Goal: Task Accomplishment & Management: Use online tool/utility

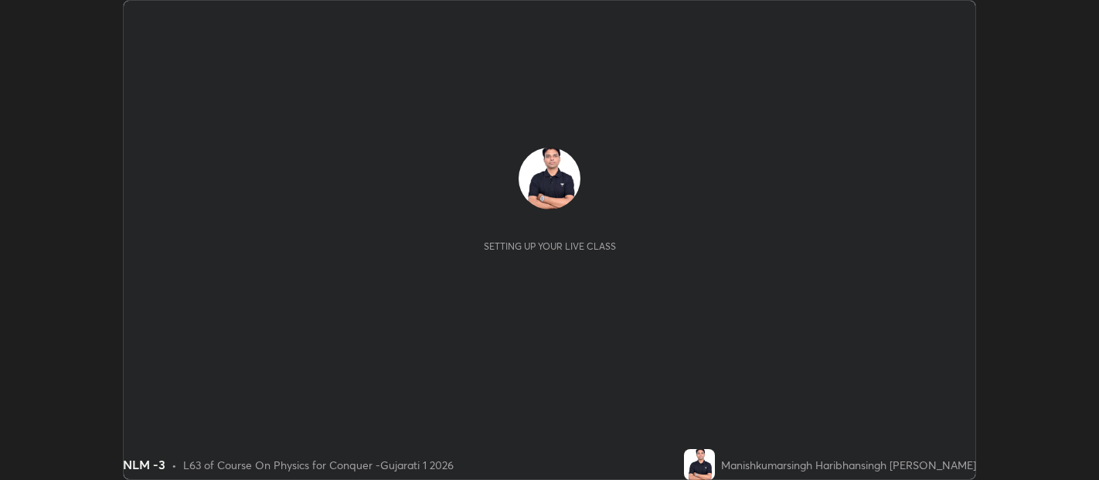
scroll to position [480, 1098]
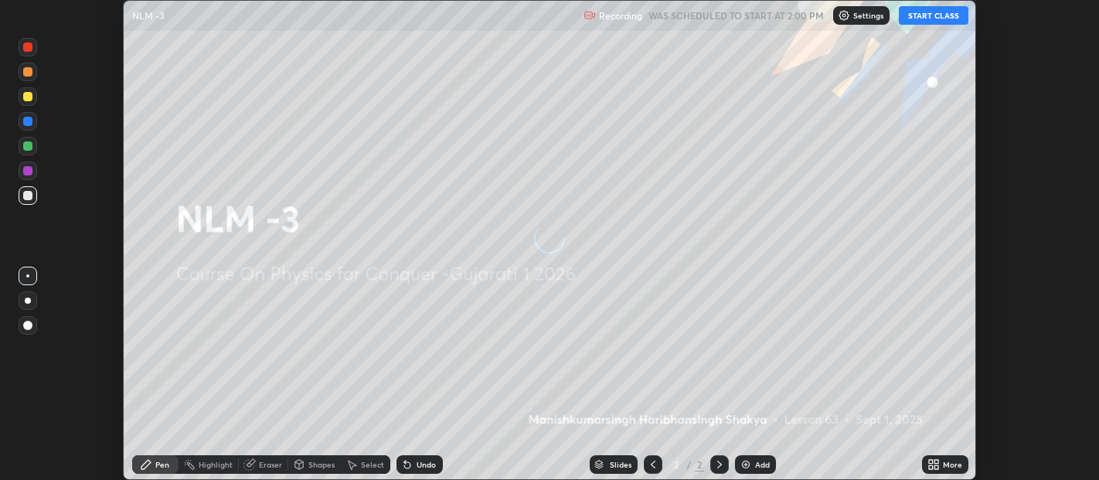
click at [936, 14] on button "START CLASS" at bounding box center [934, 15] width 70 height 19
click at [931, 464] on icon at bounding box center [931, 462] width 4 height 4
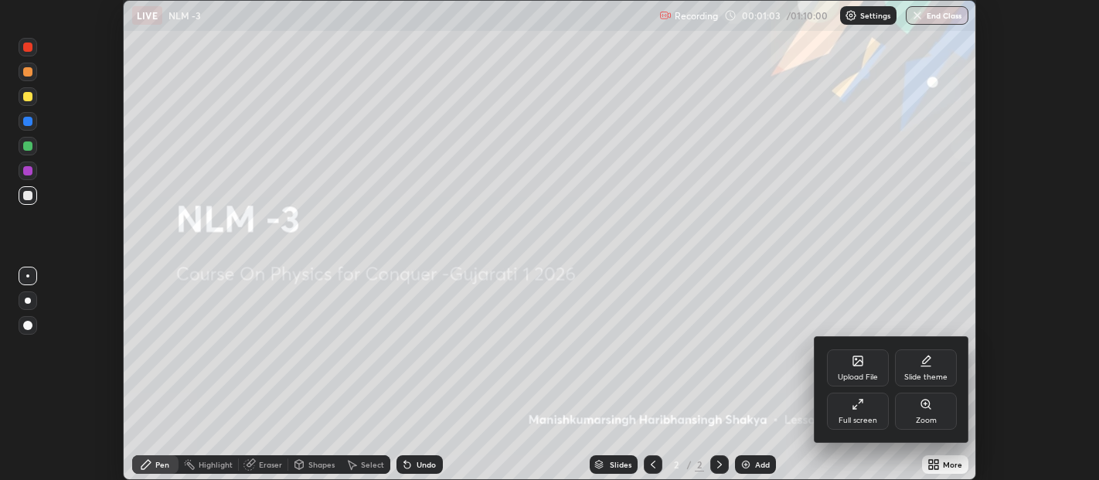
click at [852, 370] on div "Upload File" at bounding box center [858, 367] width 62 height 37
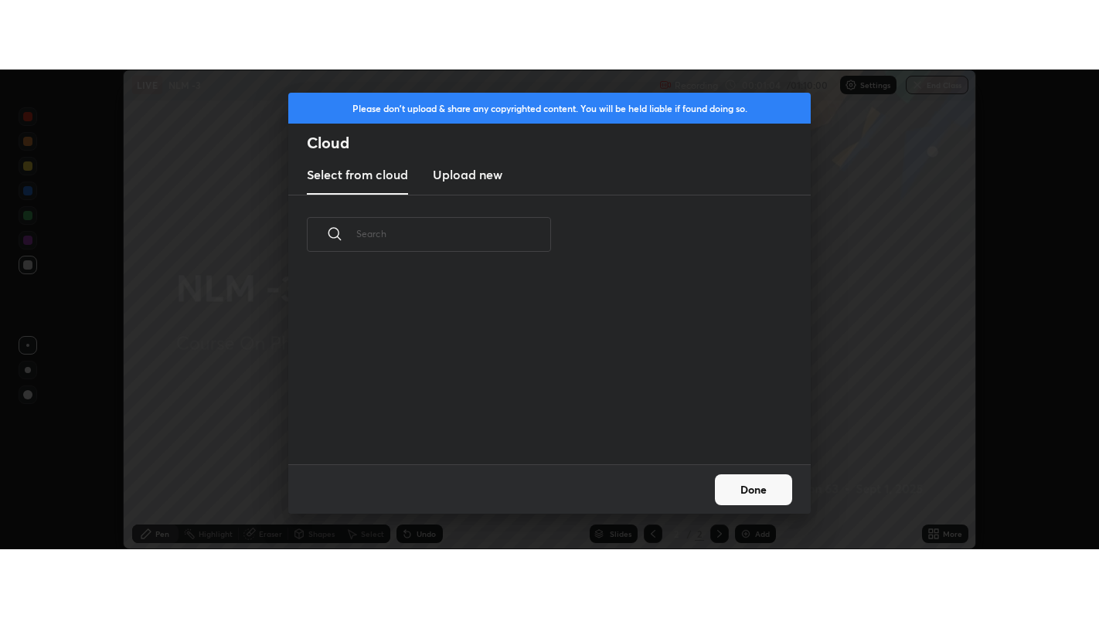
scroll to position [190, 496]
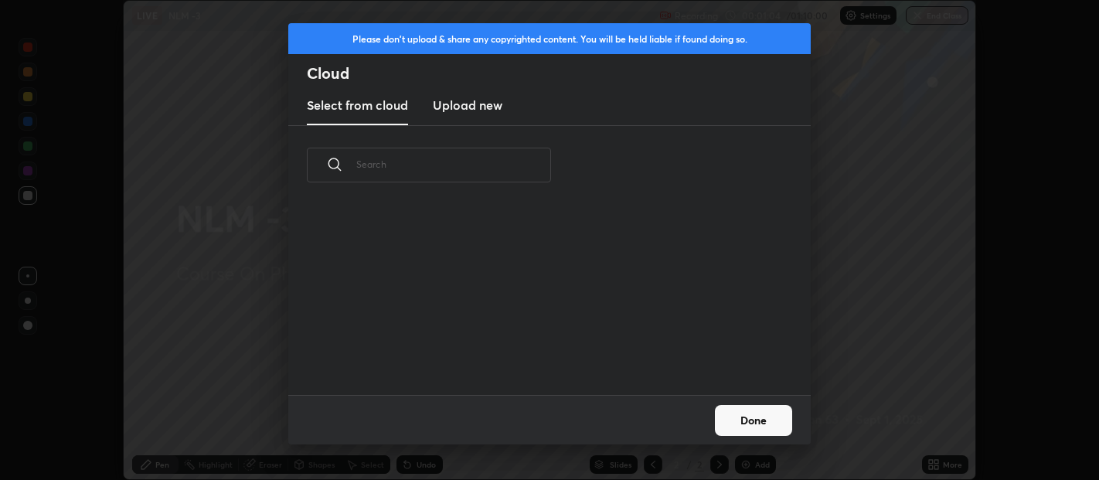
click at [485, 106] on h3 "Upload new" at bounding box center [468, 105] width 70 height 19
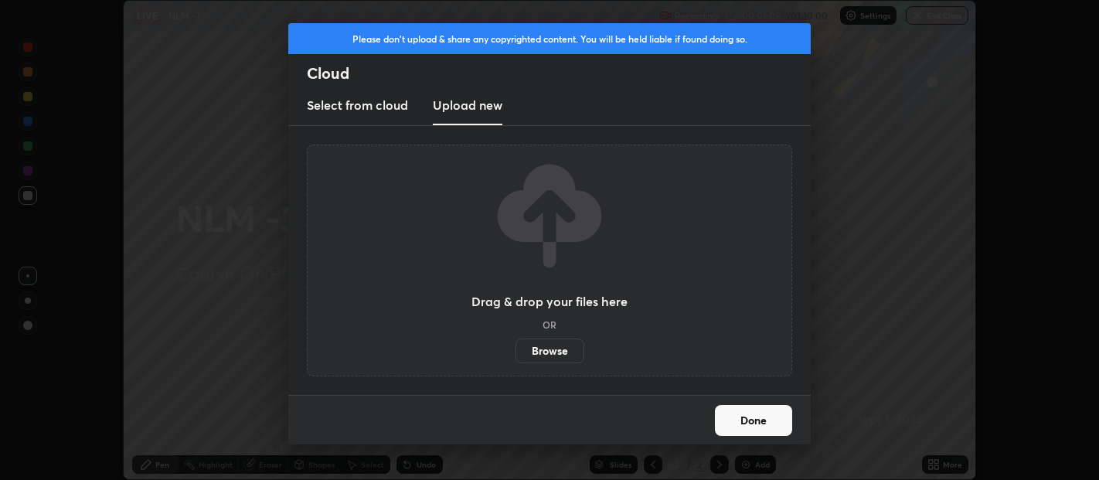
click at [547, 344] on label "Browse" at bounding box center [550, 351] width 69 height 25
click at [516, 344] on input "Browse" at bounding box center [516, 351] width 0 height 25
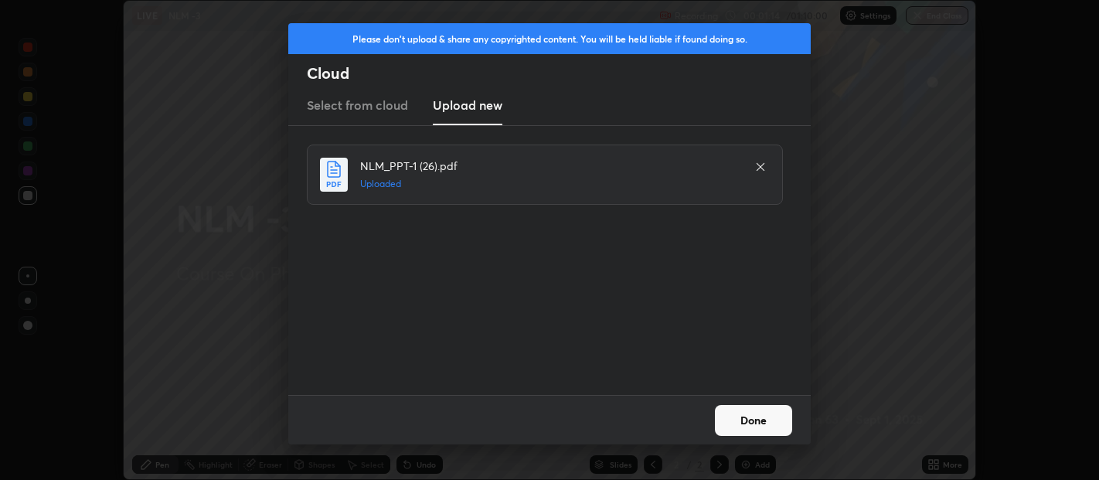
click at [772, 414] on button "Done" at bounding box center [753, 420] width 77 height 31
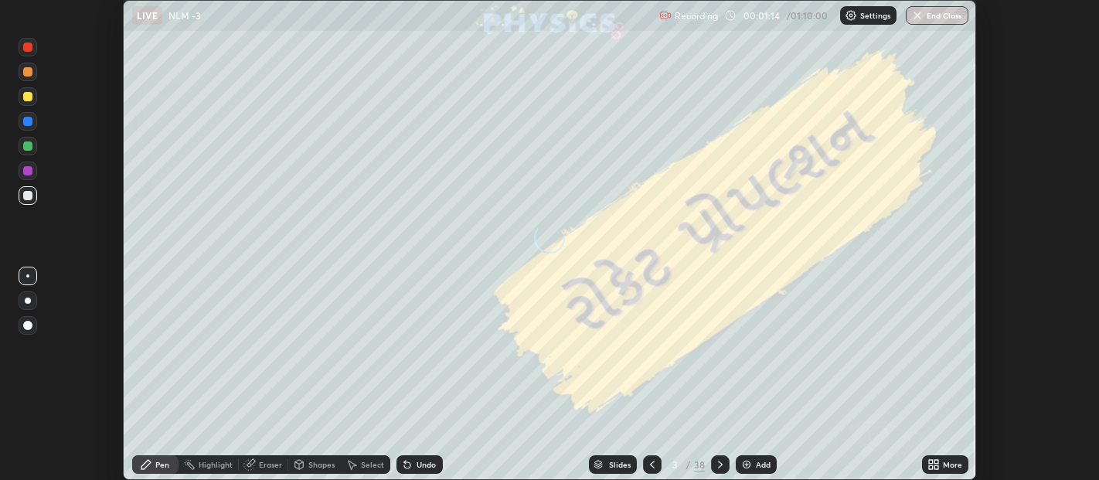
click at [932, 464] on icon at bounding box center [931, 462] width 4 height 4
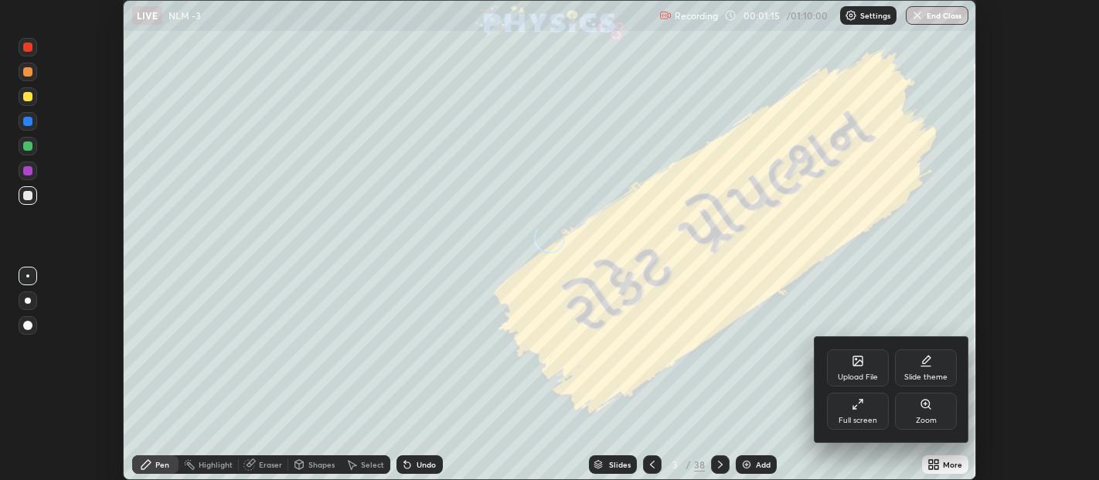
click at [867, 406] on div "Full screen" at bounding box center [858, 411] width 62 height 37
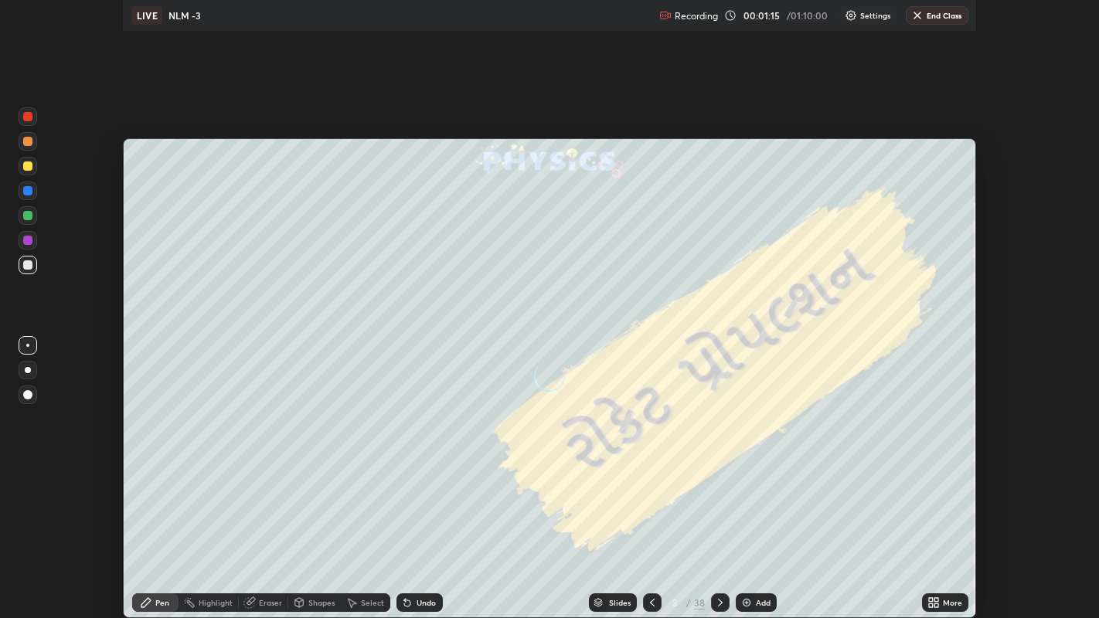
scroll to position [618, 1099]
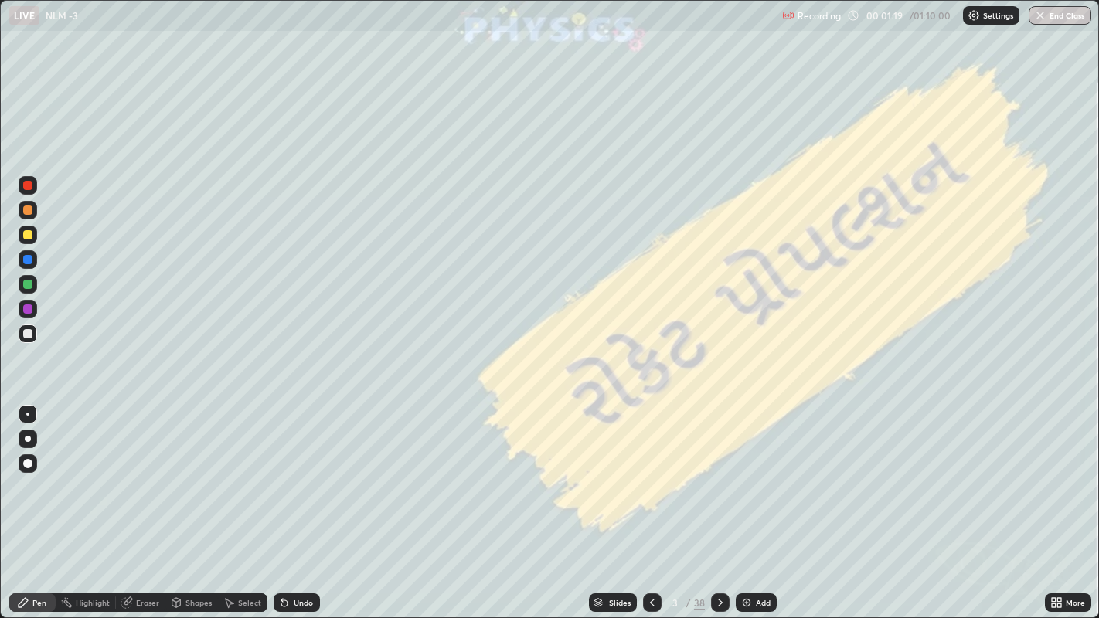
click at [27, 462] on div at bounding box center [27, 463] width 9 height 9
click at [29, 209] on div at bounding box center [27, 210] width 9 height 9
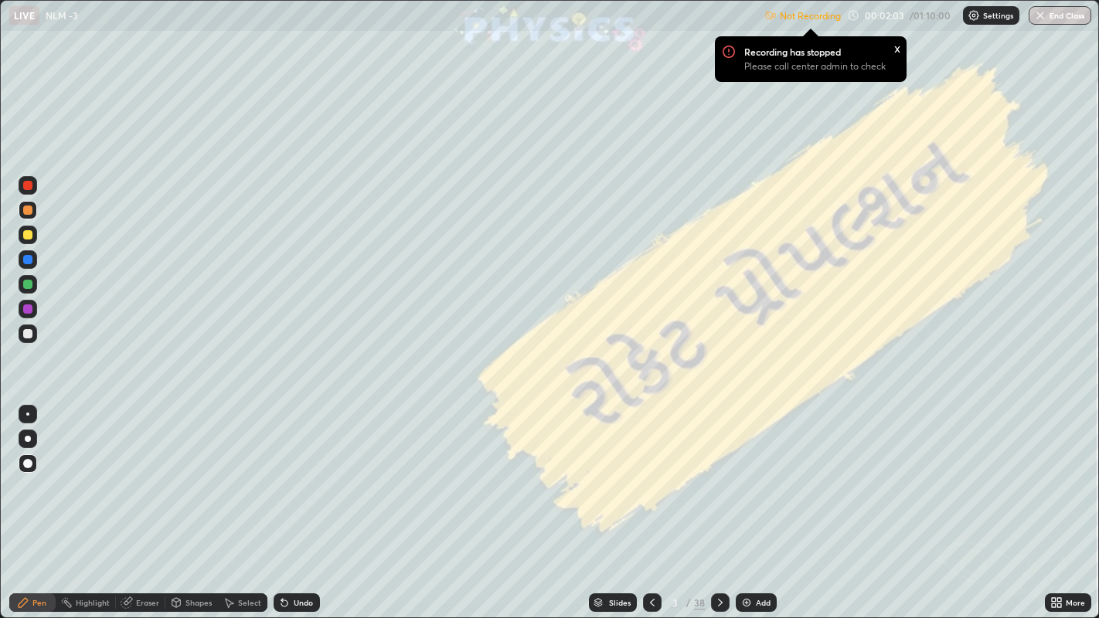
click at [27, 210] on div at bounding box center [27, 210] width 9 height 9
click at [986, 16] on p "Settings" at bounding box center [998, 16] width 30 height 8
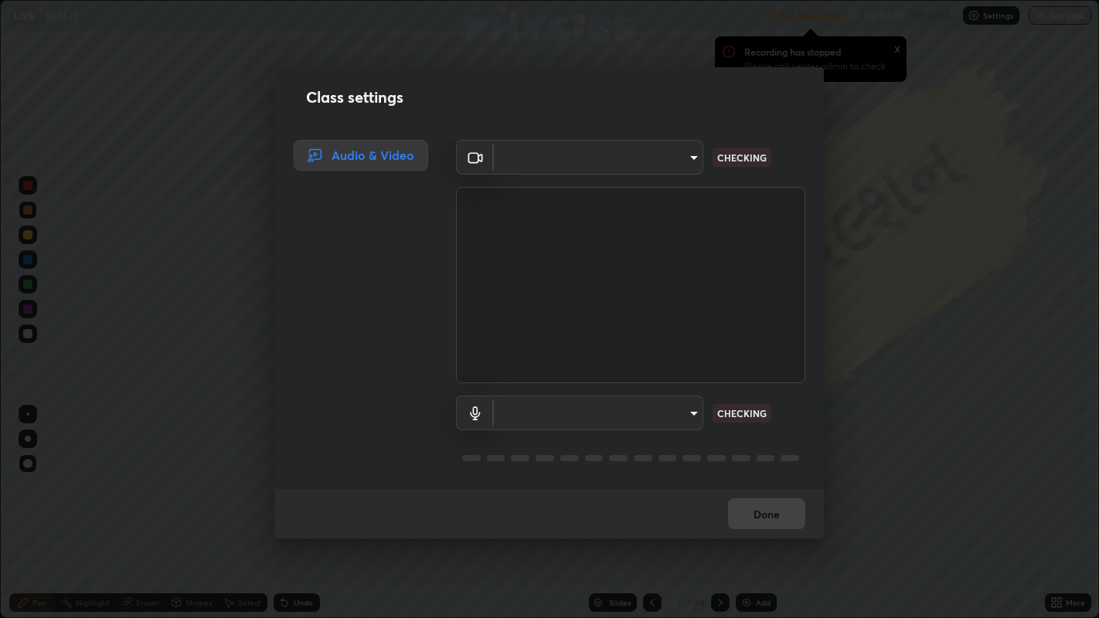
type input "b487a0c9c9d09bbbb380115422a62fd2740c7016d7b14ac64127474a774b5f74"
type input "1f088cb8f6eaa19ab501f691eae4b9cba8bc85695ff03466f0d6fb4cba3b7b32"
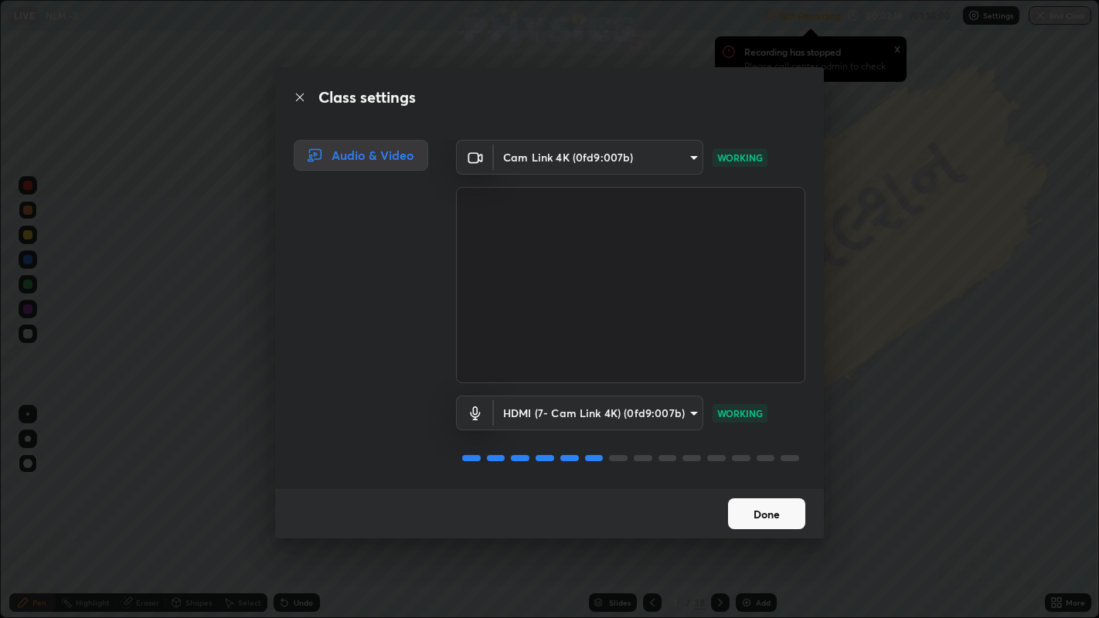
click at [768, 479] on button "Done" at bounding box center [766, 514] width 77 height 31
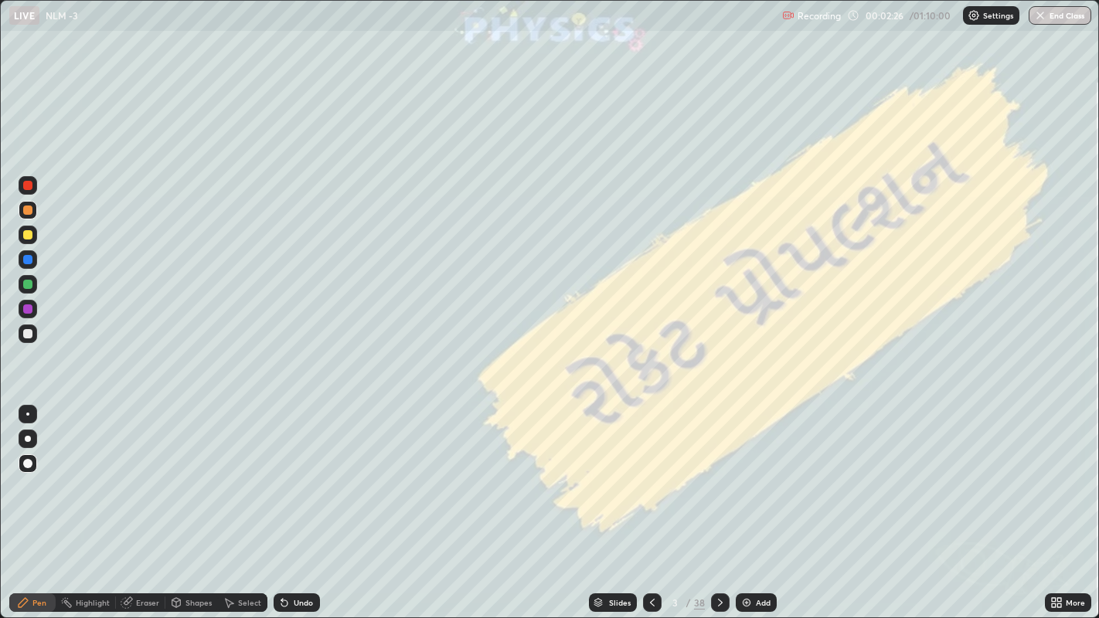
click at [26, 235] on div at bounding box center [27, 234] width 9 height 9
click at [23, 332] on div at bounding box center [27, 333] width 9 height 9
click at [25, 213] on div at bounding box center [27, 210] width 9 height 9
click at [718, 479] on icon at bounding box center [720, 603] width 12 height 12
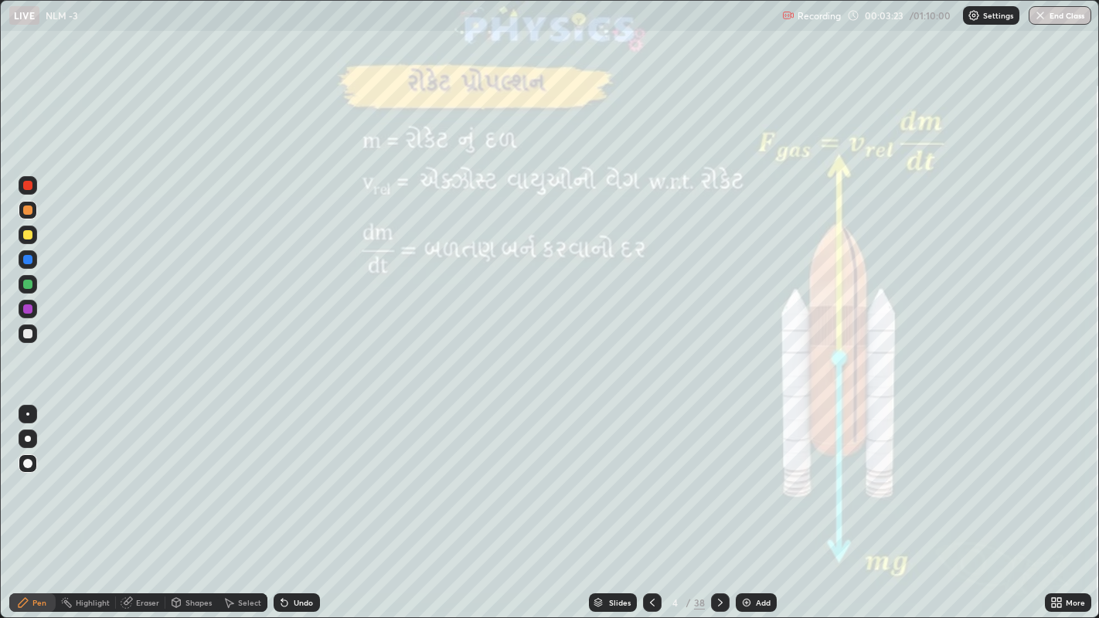
click at [26, 235] on div at bounding box center [27, 234] width 9 height 9
click at [299, 479] on div "Undo" at bounding box center [303, 603] width 19 height 8
click at [296, 479] on div "Undo" at bounding box center [297, 603] width 46 height 19
click at [29, 330] on div at bounding box center [27, 333] width 9 height 9
click at [147, 479] on div "Eraser" at bounding box center [147, 603] width 23 height 8
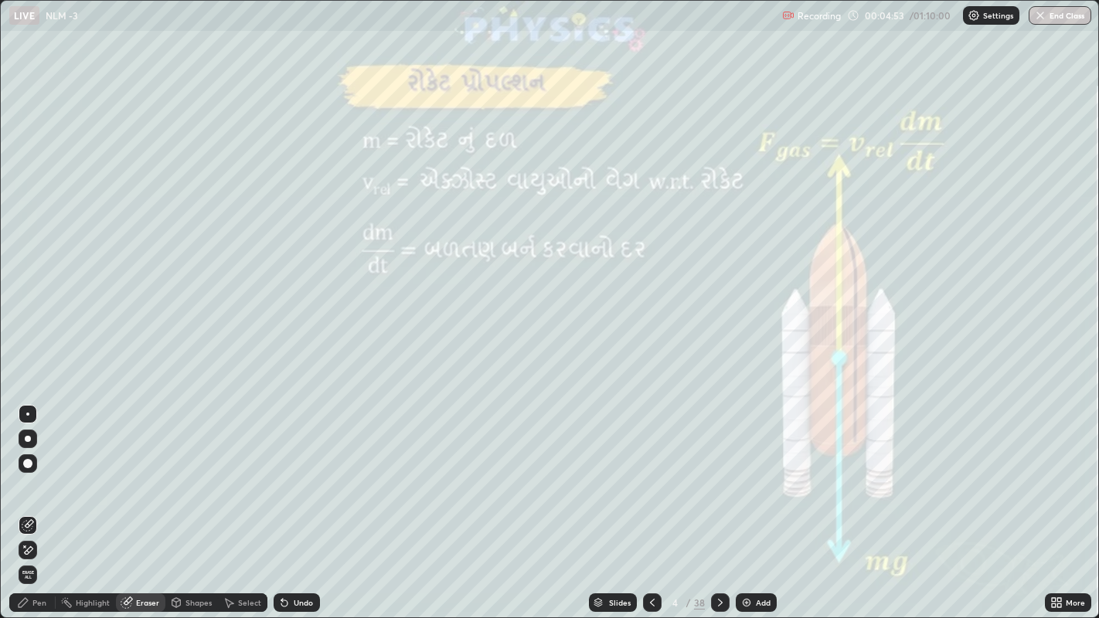
click at [29, 479] on icon at bounding box center [28, 550] width 12 height 13
click at [36, 479] on div "Pen" at bounding box center [39, 603] width 14 height 8
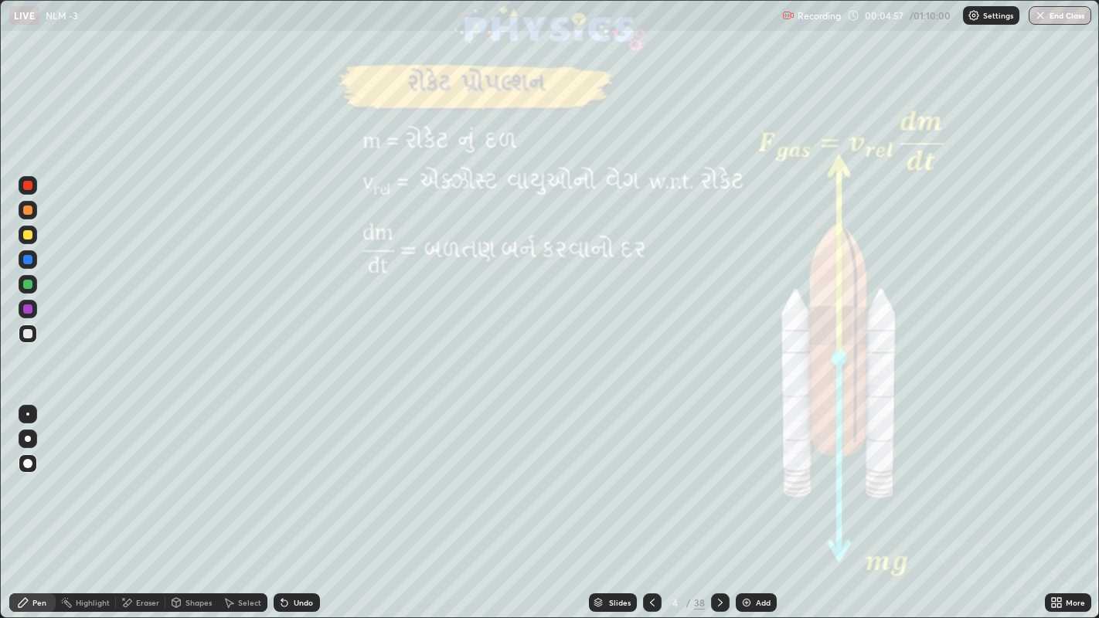
click at [28, 213] on div at bounding box center [27, 210] width 9 height 9
click at [719, 479] on icon at bounding box center [720, 603] width 12 height 12
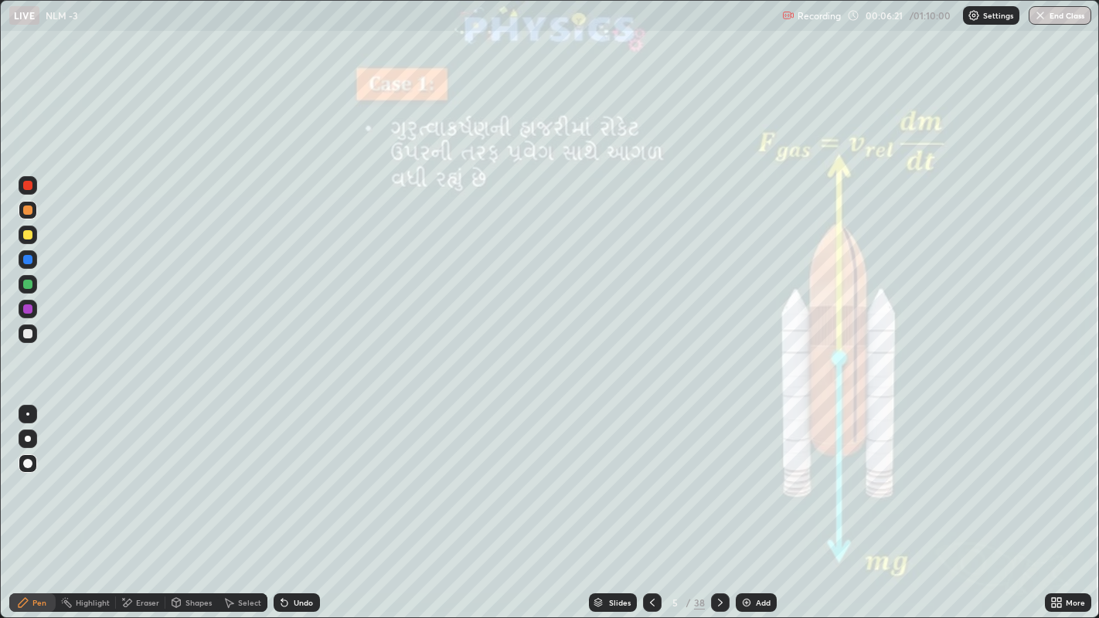
click at [176, 479] on icon at bounding box center [176, 604] width 0 height 5
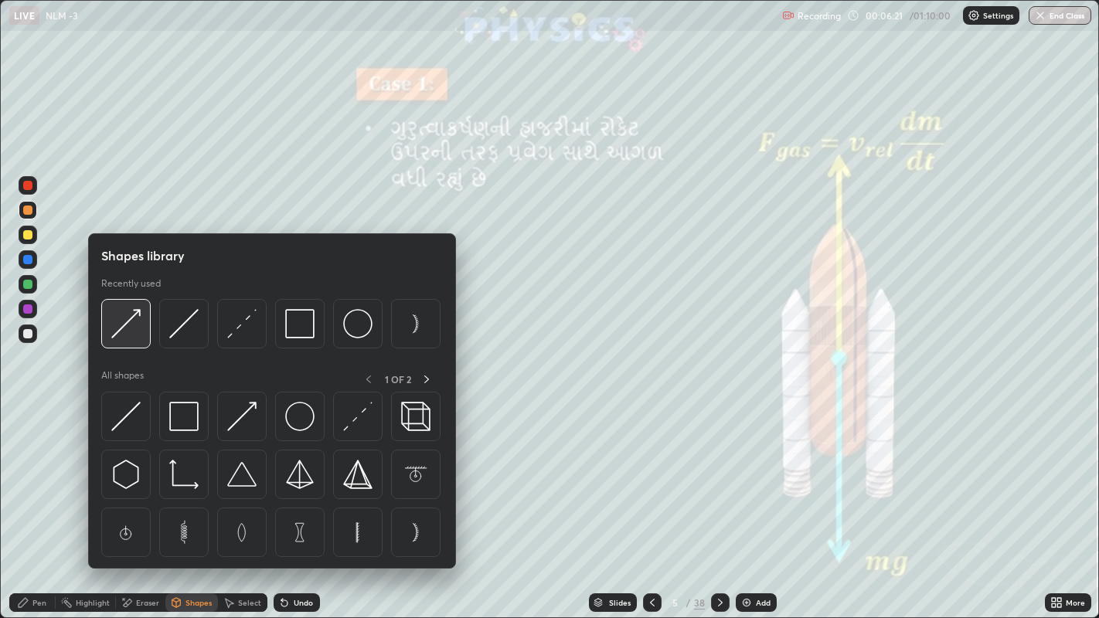
click at [128, 324] on img at bounding box center [125, 323] width 29 height 29
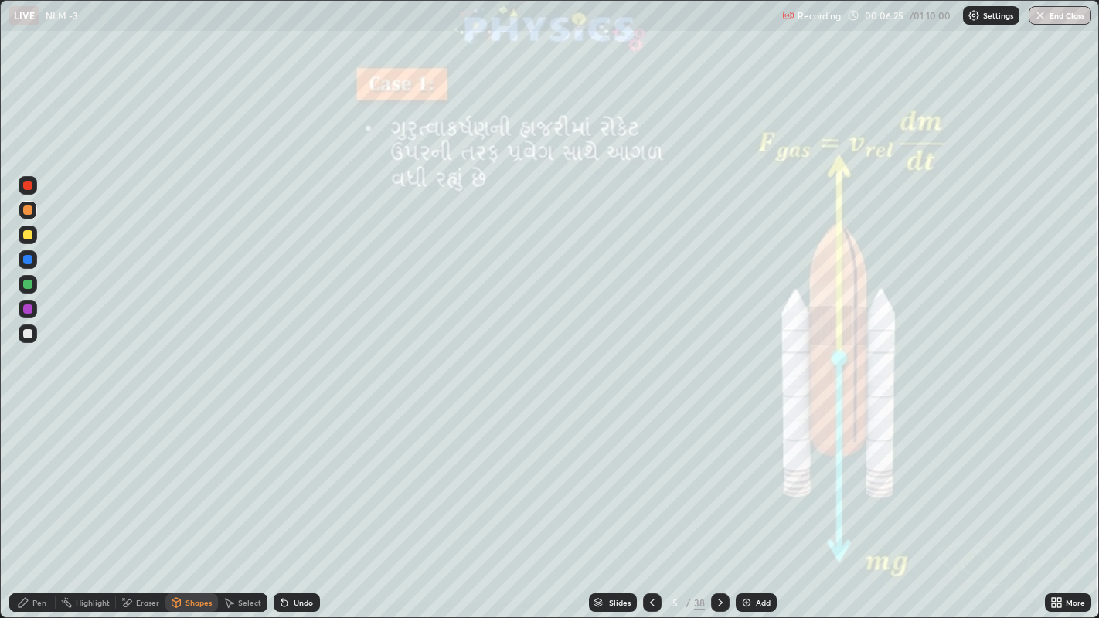
click at [44, 479] on div "Pen" at bounding box center [32, 603] width 46 height 19
click at [36, 335] on div at bounding box center [28, 334] width 19 height 19
click at [26, 209] on div at bounding box center [27, 210] width 9 height 9
click at [138, 479] on div "Eraser" at bounding box center [147, 603] width 23 height 8
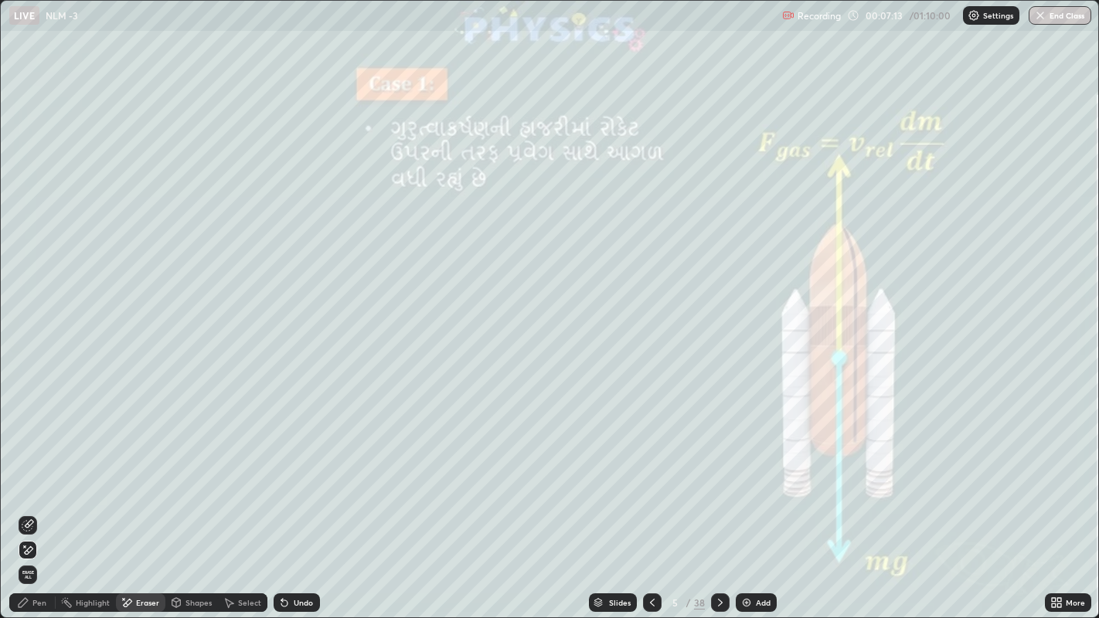
click at [39, 479] on div "Pen" at bounding box center [32, 603] width 46 height 19
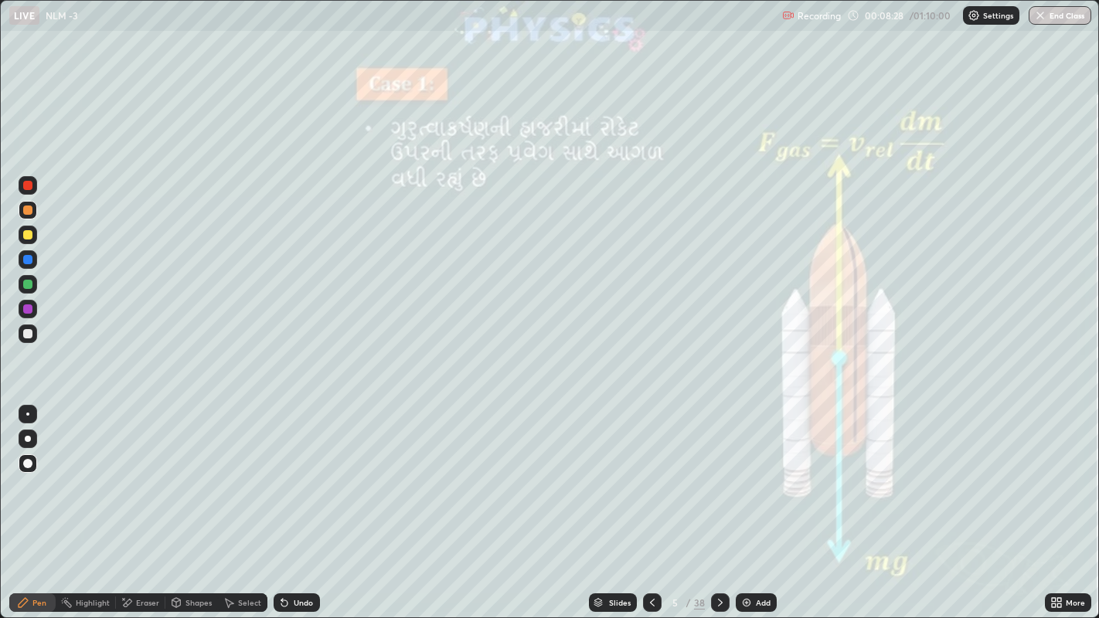
click at [717, 479] on icon at bounding box center [720, 603] width 12 height 12
click at [189, 479] on div "Shapes" at bounding box center [191, 603] width 53 height 19
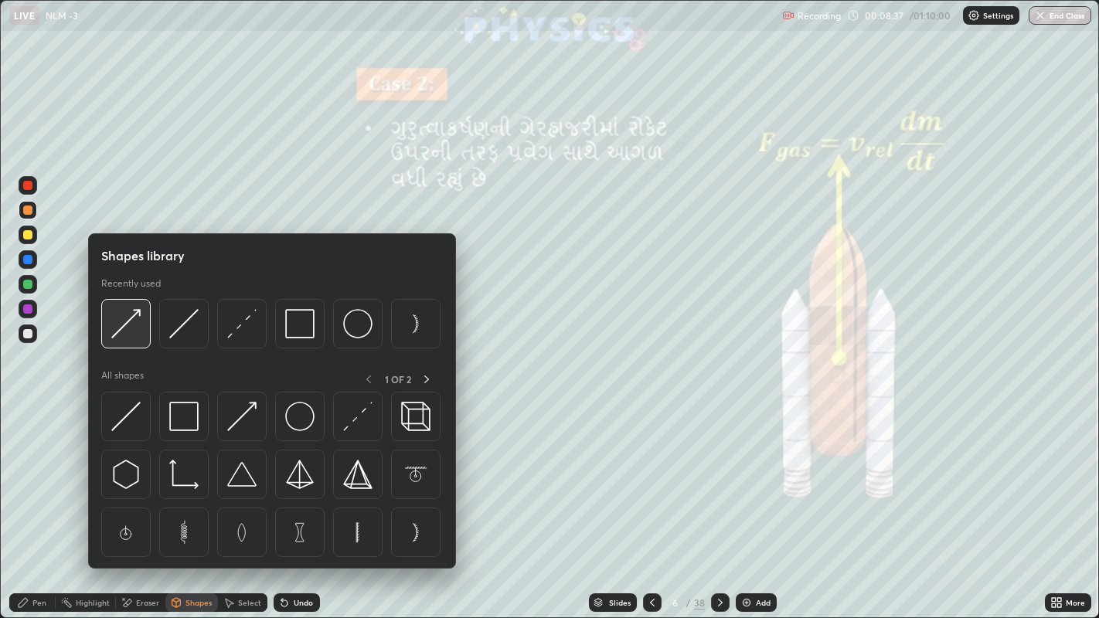
click at [132, 330] on img at bounding box center [125, 323] width 29 height 29
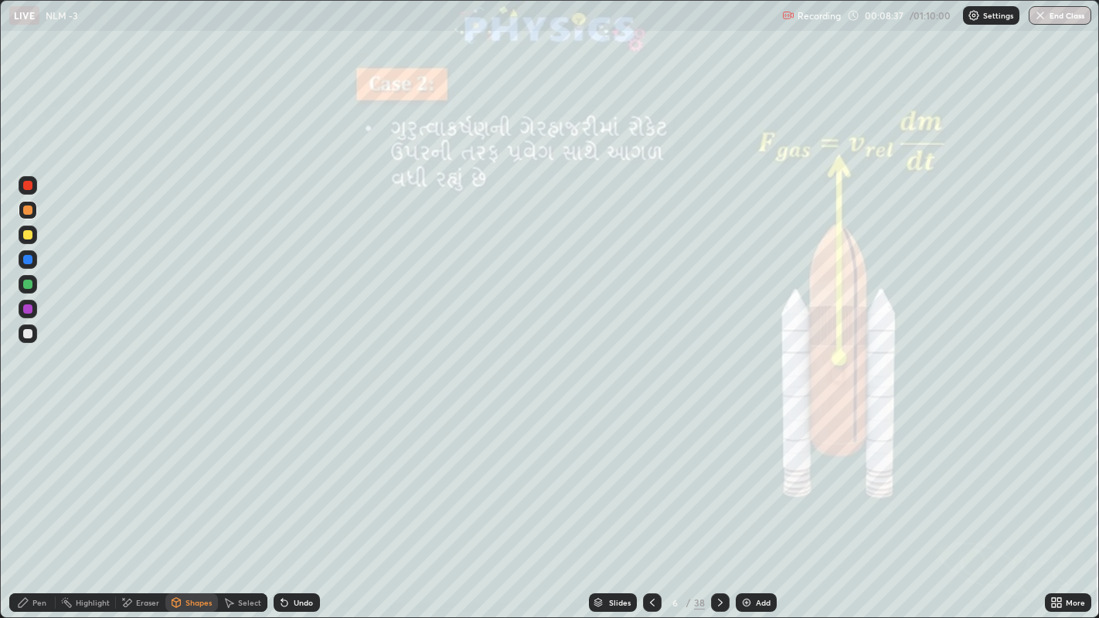
click at [27, 335] on div at bounding box center [27, 333] width 9 height 9
click at [47, 479] on div "Pen" at bounding box center [32, 603] width 46 height 19
click at [25, 243] on div at bounding box center [28, 235] width 19 height 19
click at [26, 213] on div at bounding box center [27, 210] width 9 height 9
click at [29, 332] on div at bounding box center [27, 333] width 9 height 9
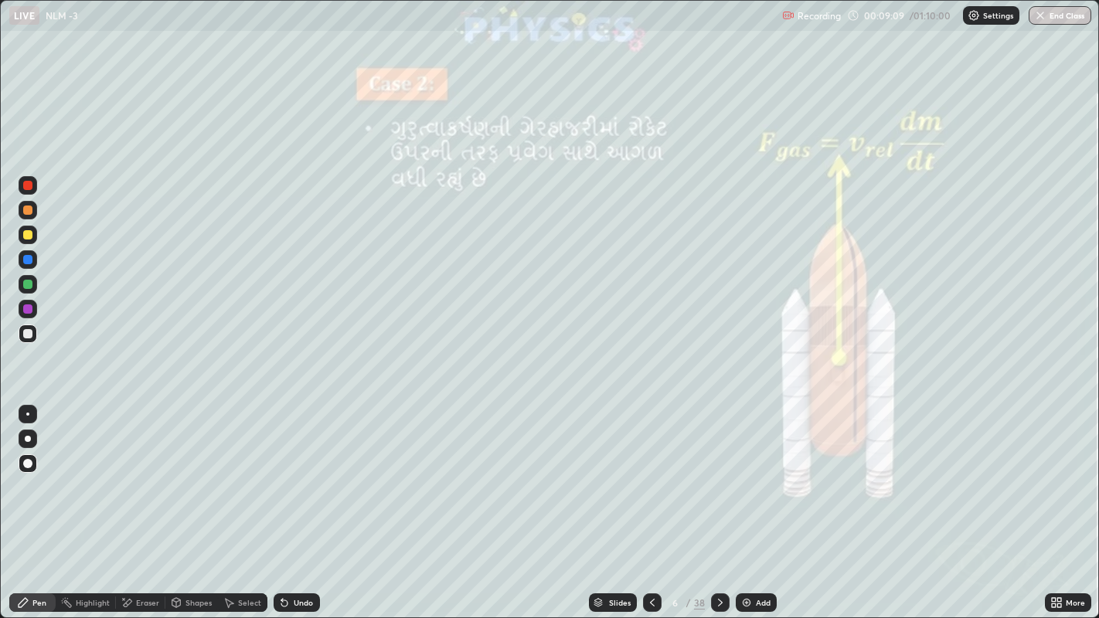
click at [25, 210] on div at bounding box center [27, 210] width 9 height 9
click at [720, 479] on div at bounding box center [720, 602] width 19 height 31
click at [189, 479] on div "Shapes" at bounding box center [199, 603] width 26 height 8
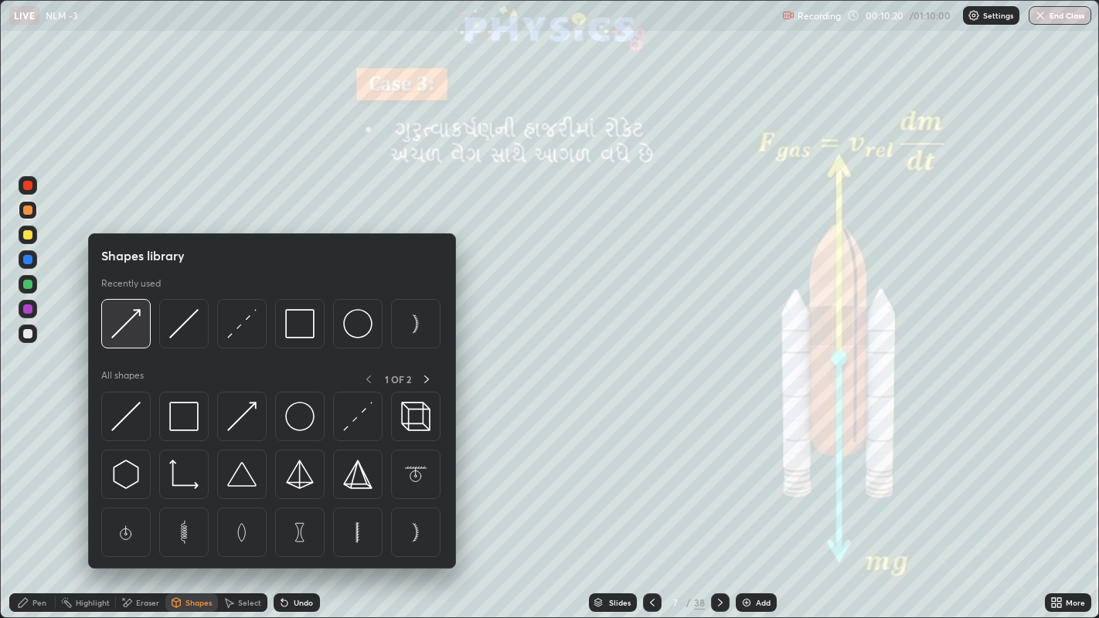
click at [131, 325] on img at bounding box center [125, 323] width 29 height 29
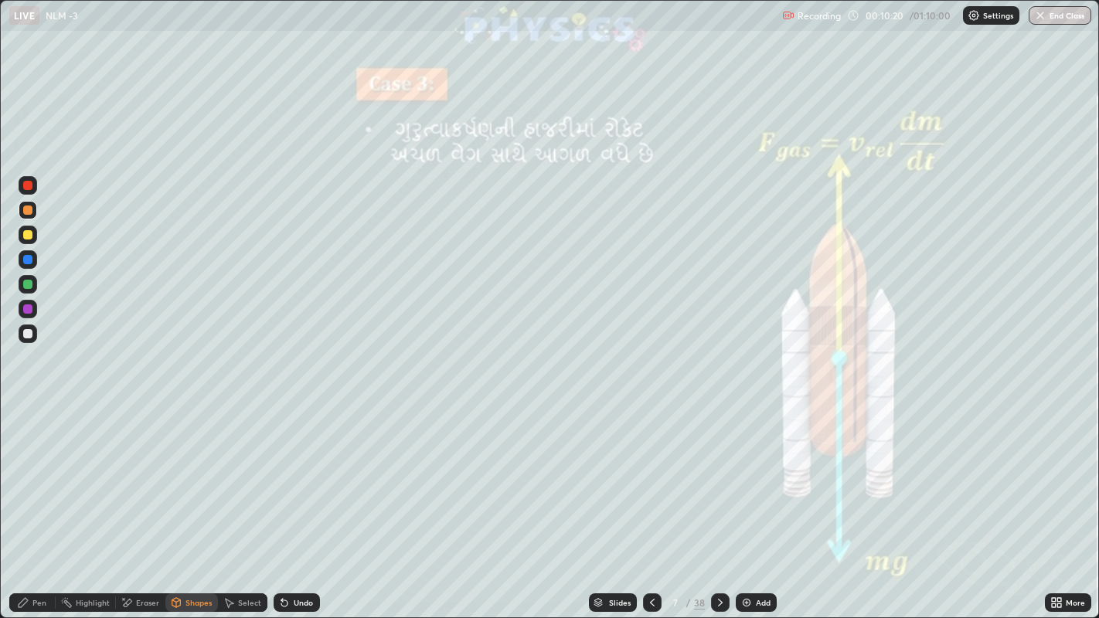
click at [27, 341] on div at bounding box center [28, 334] width 19 height 19
click at [48, 479] on div "Pen" at bounding box center [32, 603] width 46 height 19
click at [27, 212] on div at bounding box center [27, 210] width 9 height 9
click at [31, 234] on div at bounding box center [27, 234] width 9 height 9
click at [28, 212] on div at bounding box center [27, 210] width 9 height 9
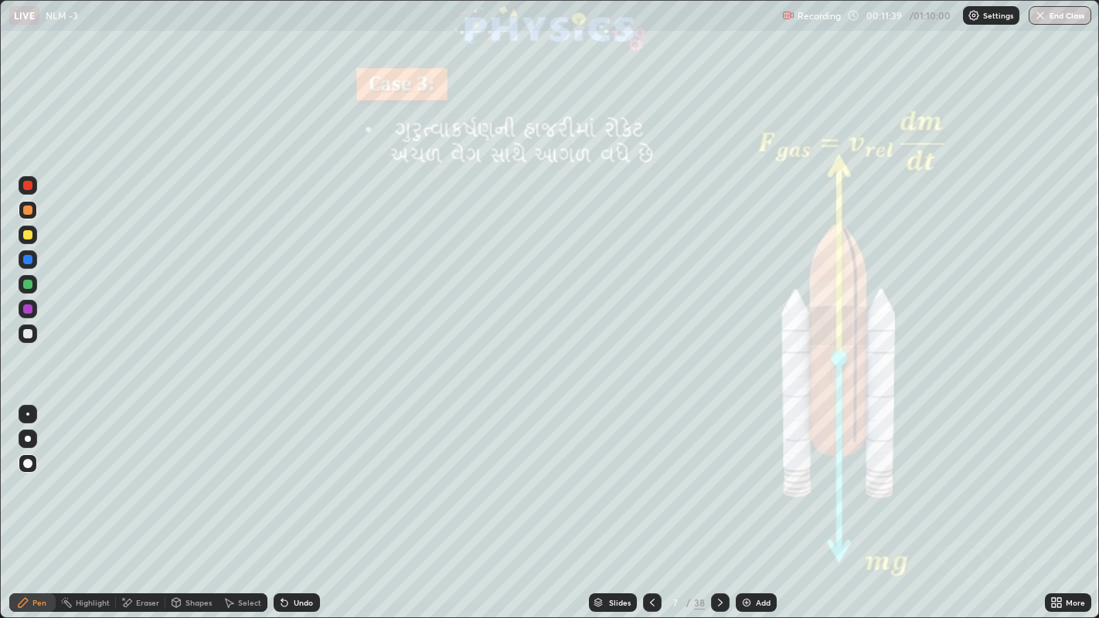
click at [714, 479] on icon at bounding box center [720, 603] width 12 height 12
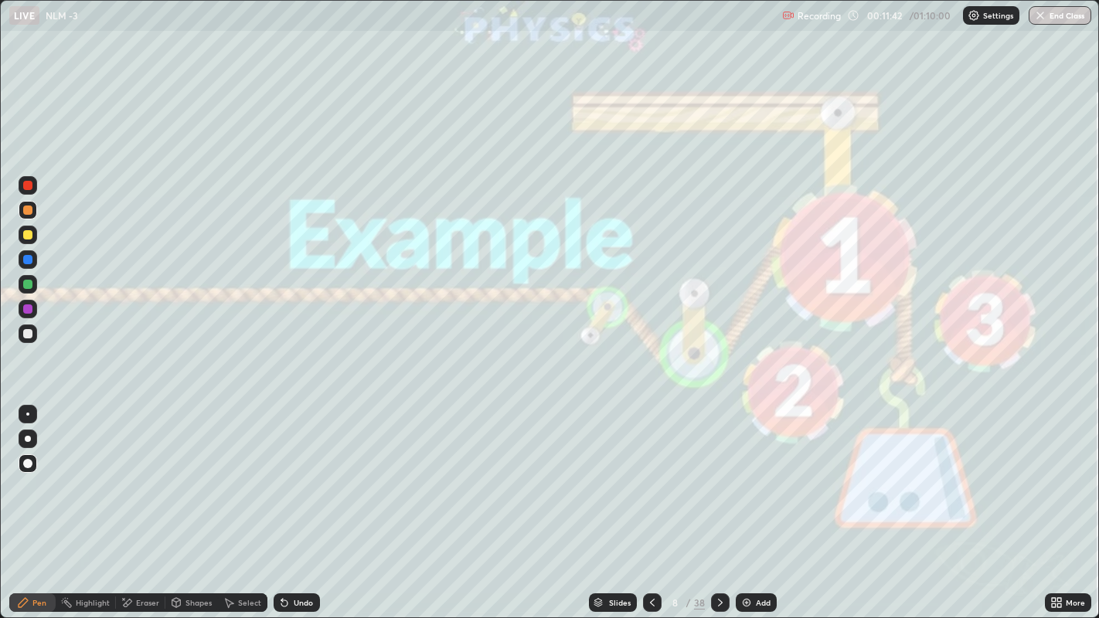
click at [718, 479] on icon at bounding box center [720, 603] width 12 height 12
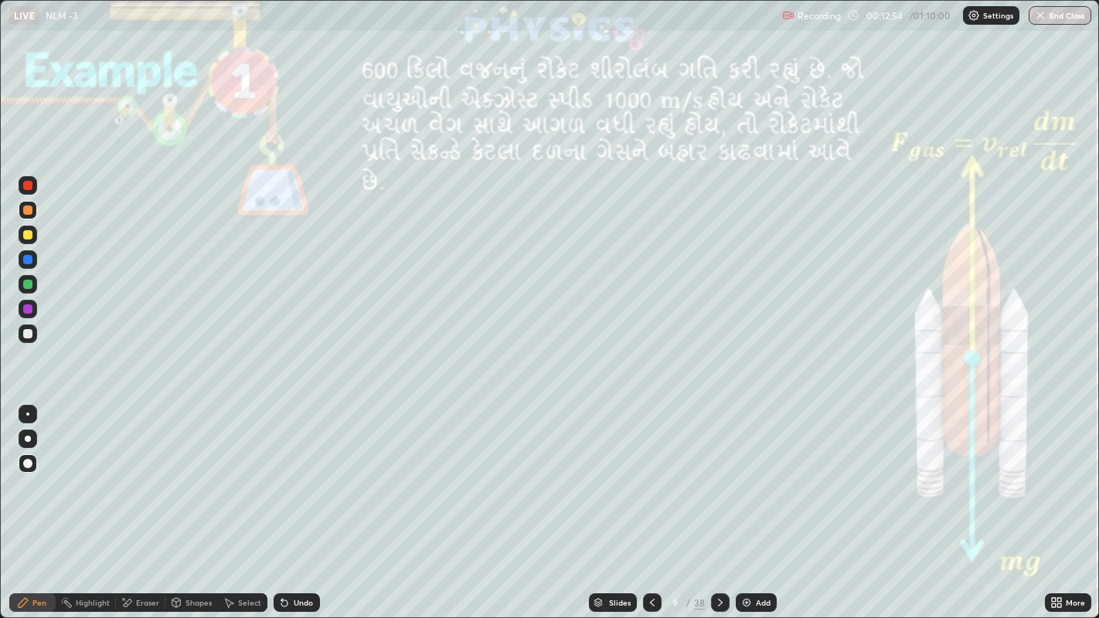
click at [26, 237] on div at bounding box center [27, 234] width 9 height 9
click at [32, 331] on div at bounding box center [27, 333] width 9 height 9
click at [22, 201] on div at bounding box center [28, 210] width 19 height 19
click at [714, 479] on icon at bounding box center [720, 603] width 12 height 12
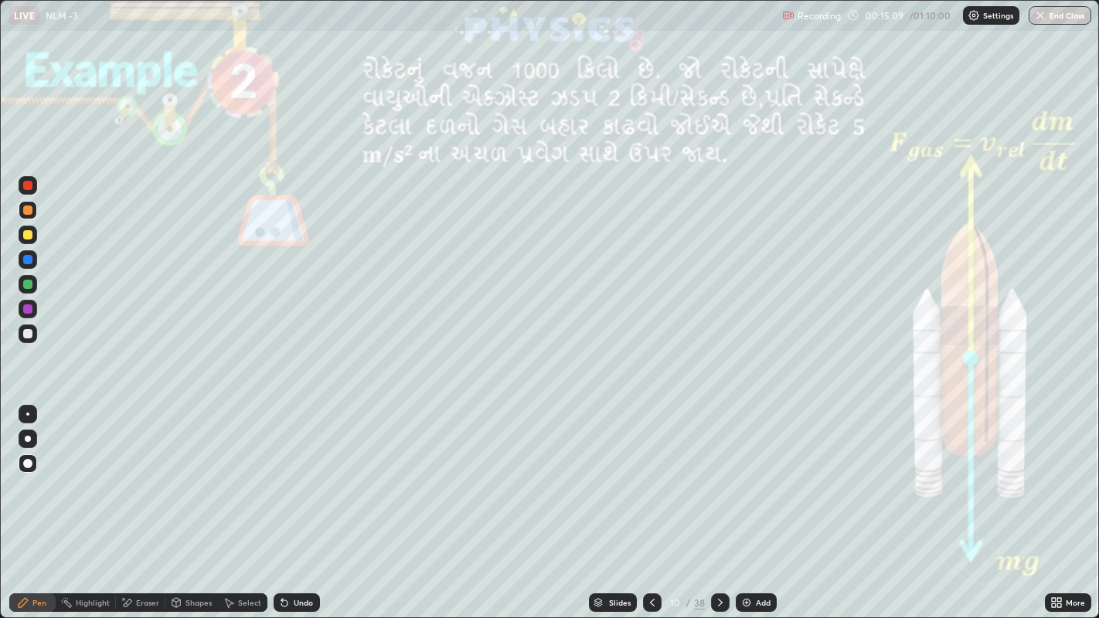
click at [27, 334] on div at bounding box center [27, 333] width 9 height 9
click at [719, 479] on icon at bounding box center [720, 603] width 12 height 12
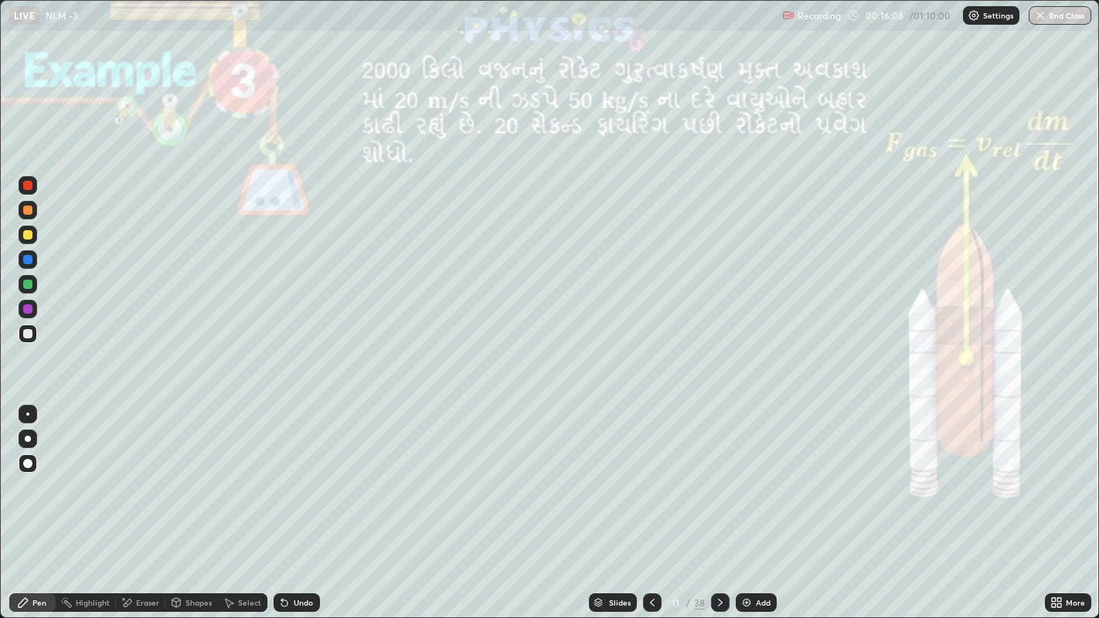
click at [29, 212] on div at bounding box center [27, 210] width 9 height 9
click at [27, 237] on div at bounding box center [27, 234] width 9 height 9
click at [27, 332] on div at bounding box center [27, 333] width 9 height 9
click at [27, 209] on div at bounding box center [27, 210] width 9 height 9
click at [298, 479] on div "Undo" at bounding box center [303, 603] width 19 height 8
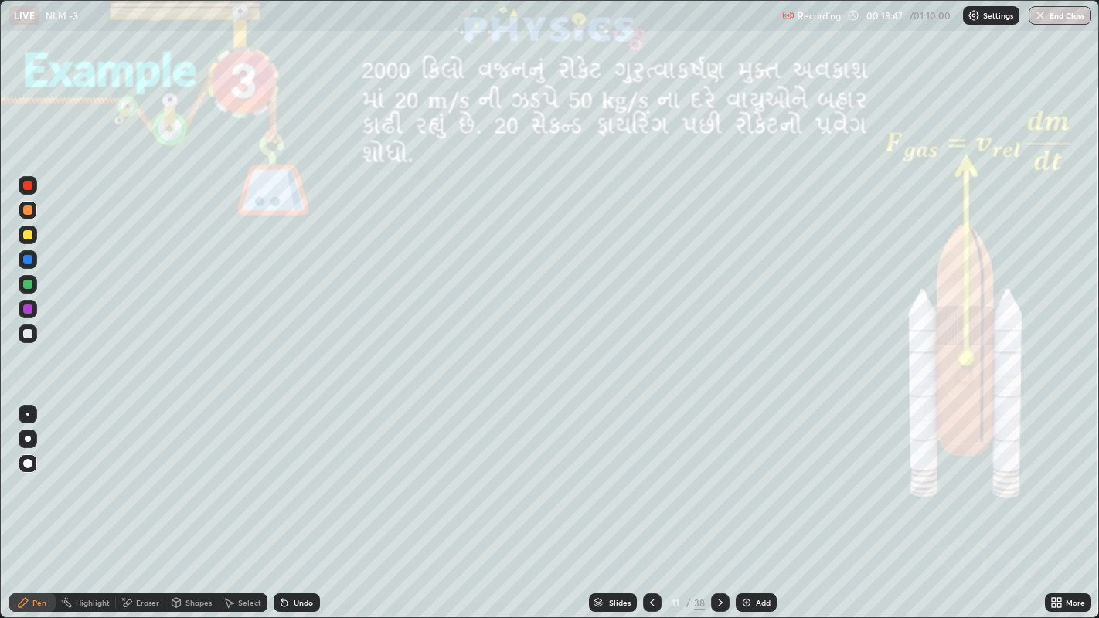
click at [718, 479] on icon at bounding box center [720, 603] width 12 height 12
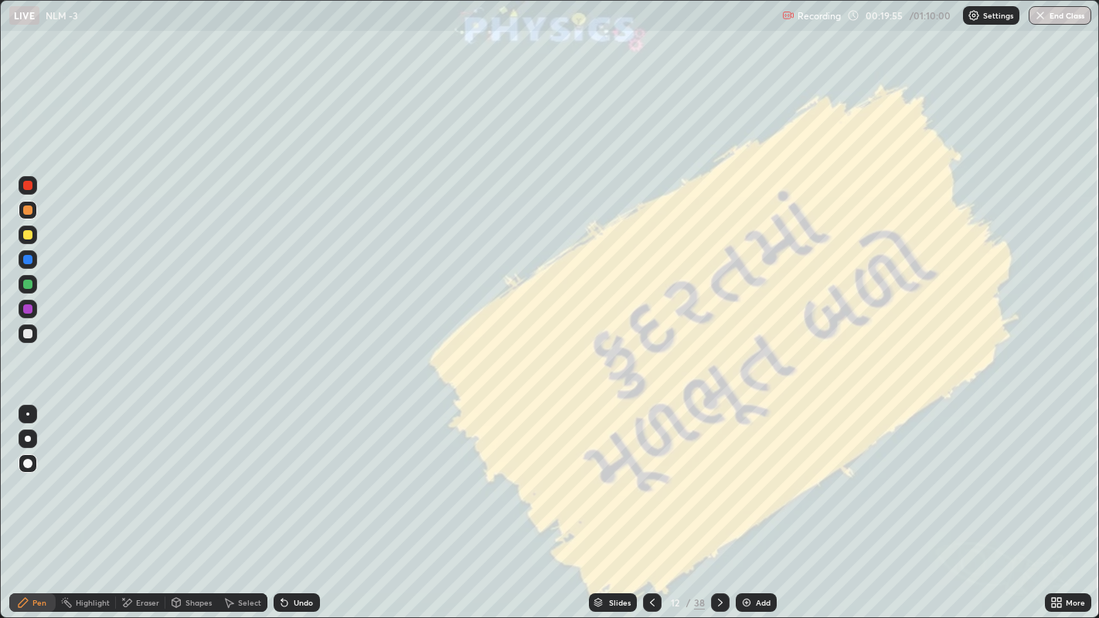
click at [719, 479] on icon at bounding box center [720, 603] width 5 height 8
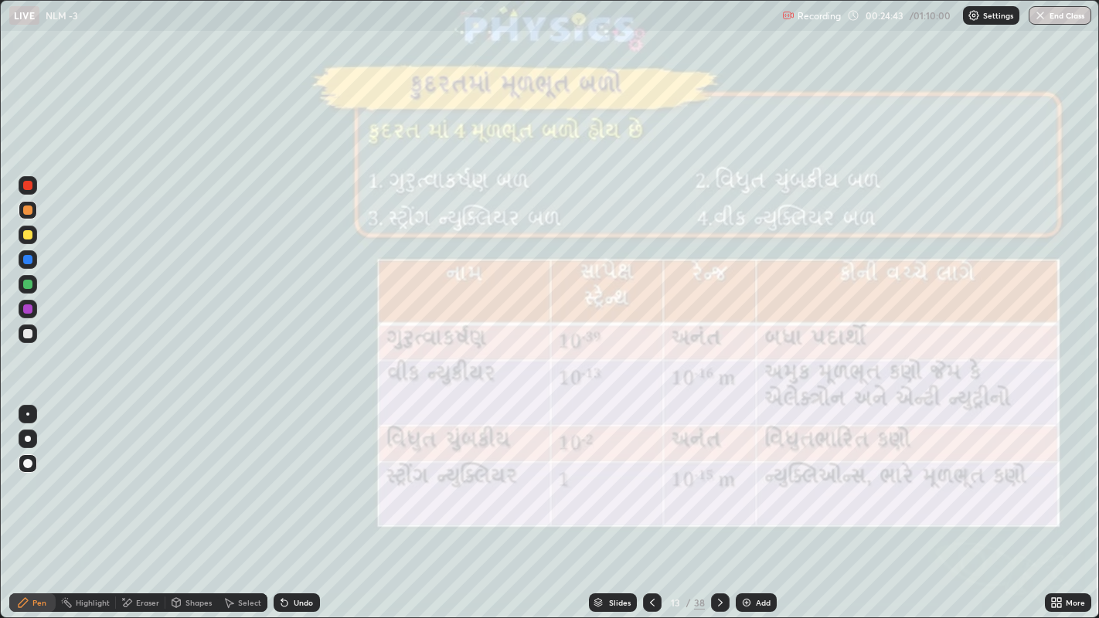
click at [300, 479] on div "Undo" at bounding box center [303, 603] width 19 height 8
click at [295, 479] on div "Undo" at bounding box center [303, 603] width 19 height 8
click at [26, 234] on div at bounding box center [27, 234] width 9 height 9
click at [721, 479] on icon at bounding box center [720, 603] width 12 height 12
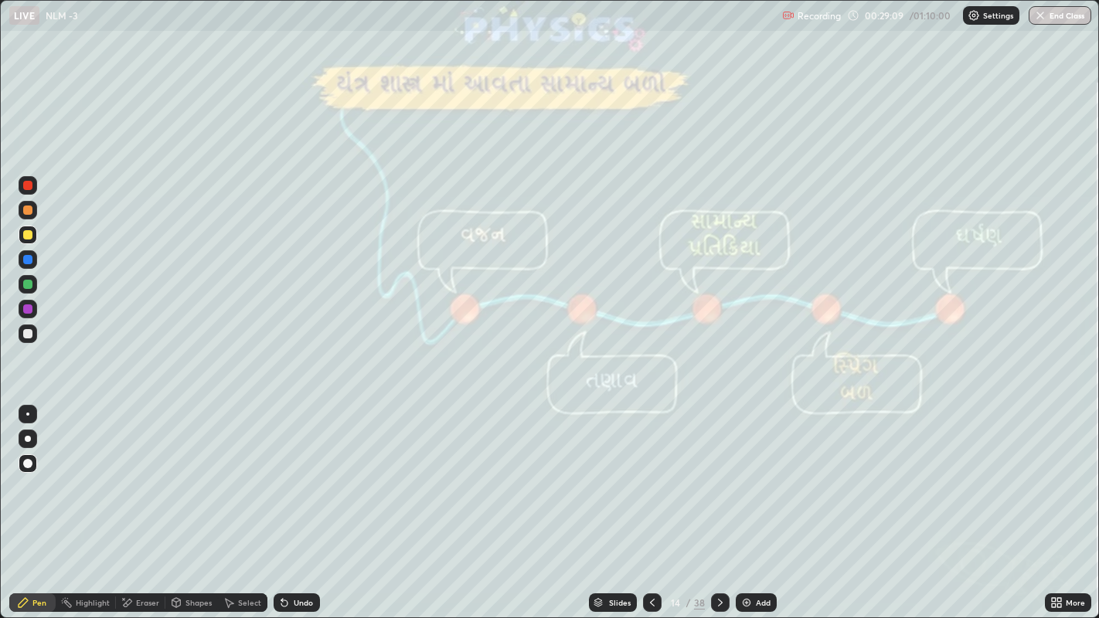
click at [28, 210] on div at bounding box center [27, 210] width 9 height 9
click at [27, 333] on div at bounding box center [27, 333] width 9 height 9
click at [29, 236] on div at bounding box center [27, 234] width 9 height 9
click at [294, 479] on div "Undo" at bounding box center [303, 603] width 19 height 8
click at [291, 479] on div "Undo" at bounding box center [297, 603] width 46 height 19
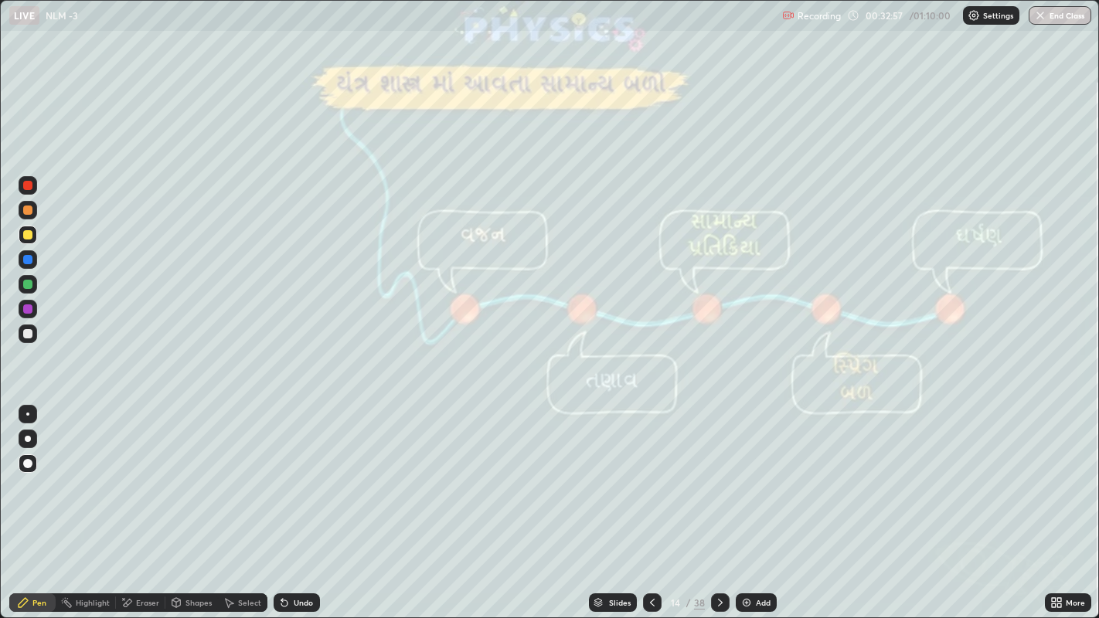
click at [298, 479] on div "Undo" at bounding box center [303, 603] width 19 height 8
click at [24, 336] on div at bounding box center [27, 333] width 9 height 9
click at [27, 211] on div at bounding box center [27, 210] width 9 height 9
click at [25, 188] on div at bounding box center [27, 185] width 9 height 9
click at [29, 332] on div at bounding box center [27, 333] width 9 height 9
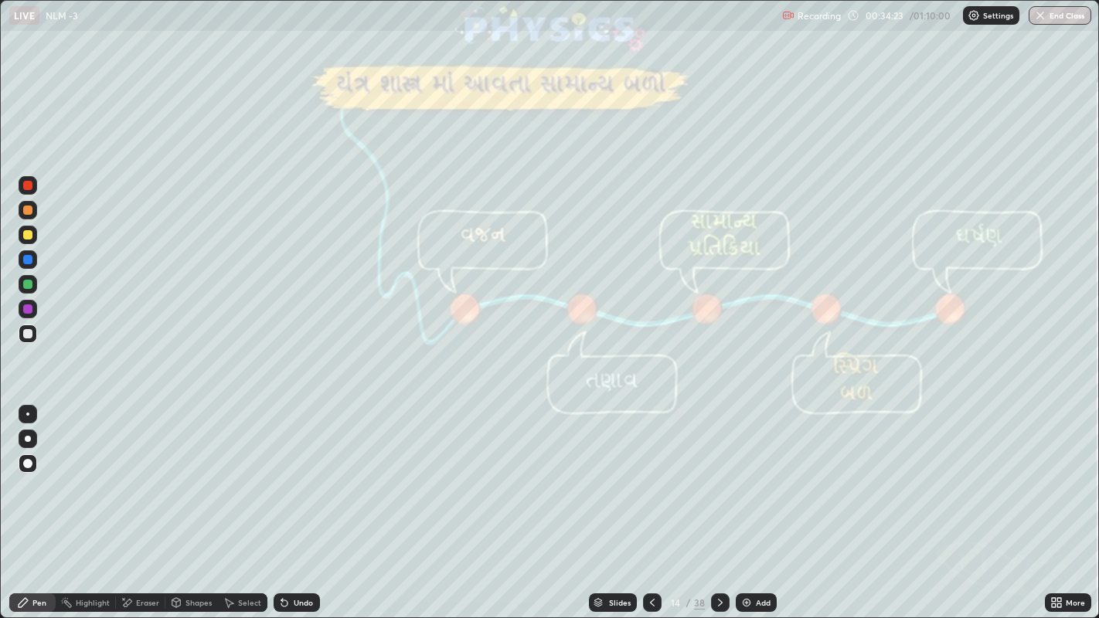
click at [26, 210] on div at bounding box center [27, 210] width 9 height 9
click at [26, 235] on div at bounding box center [27, 234] width 9 height 9
click at [22, 213] on div at bounding box center [28, 210] width 19 height 19
click at [718, 479] on icon at bounding box center [720, 603] width 12 height 12
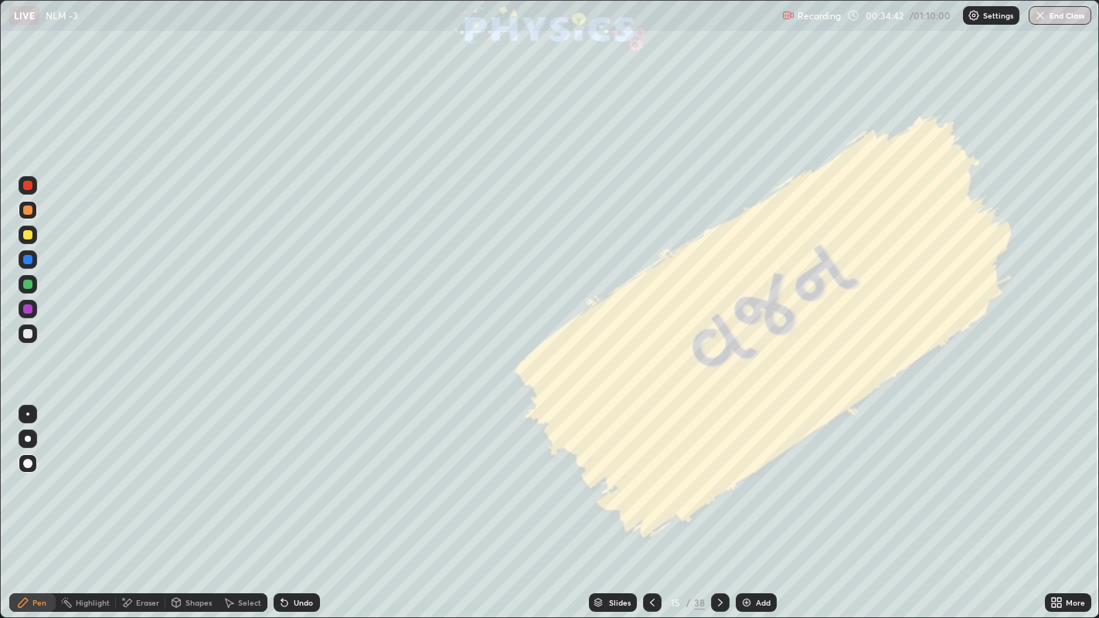
click at [27, 237] on div at bounding box center [27, 234] width 9 height 9
click at [27, 334] on div at bounding box center [27, 333] width 9 height 9
click at [29, 233] on div at bounding box center [27, 234] width 9 height 9
click at [30, 207] on div at bounding box center [27, 210] width 9 height 9
click at [718, 479] on icon at bounding box center [720, 603] width 12 height 12
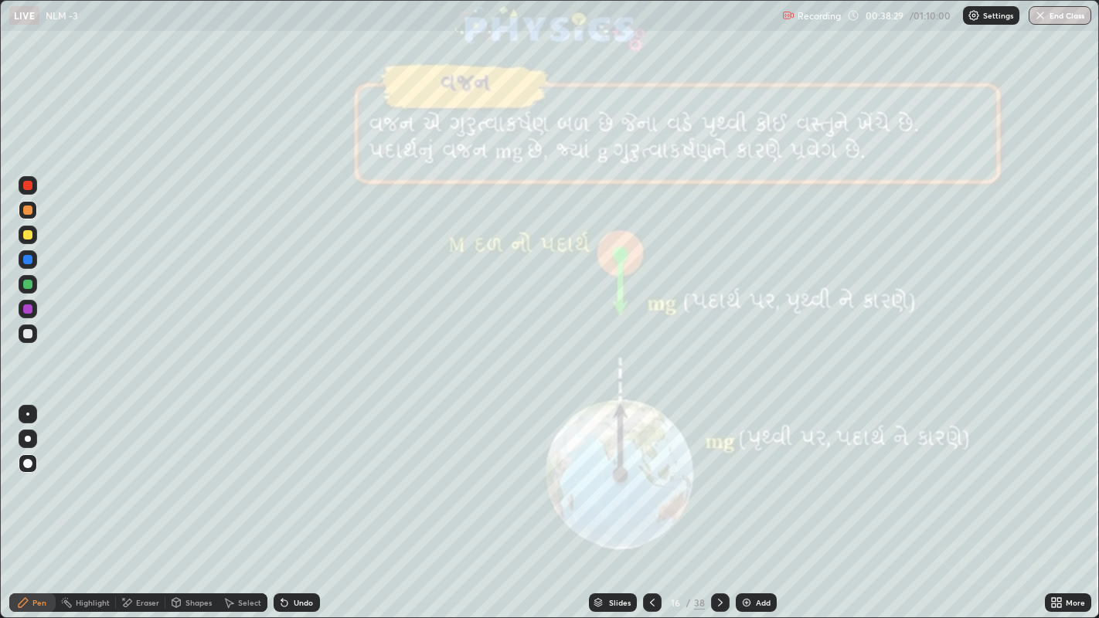
click at [718, 479] on icon at bounding box center [720, 603] width 5 height 8
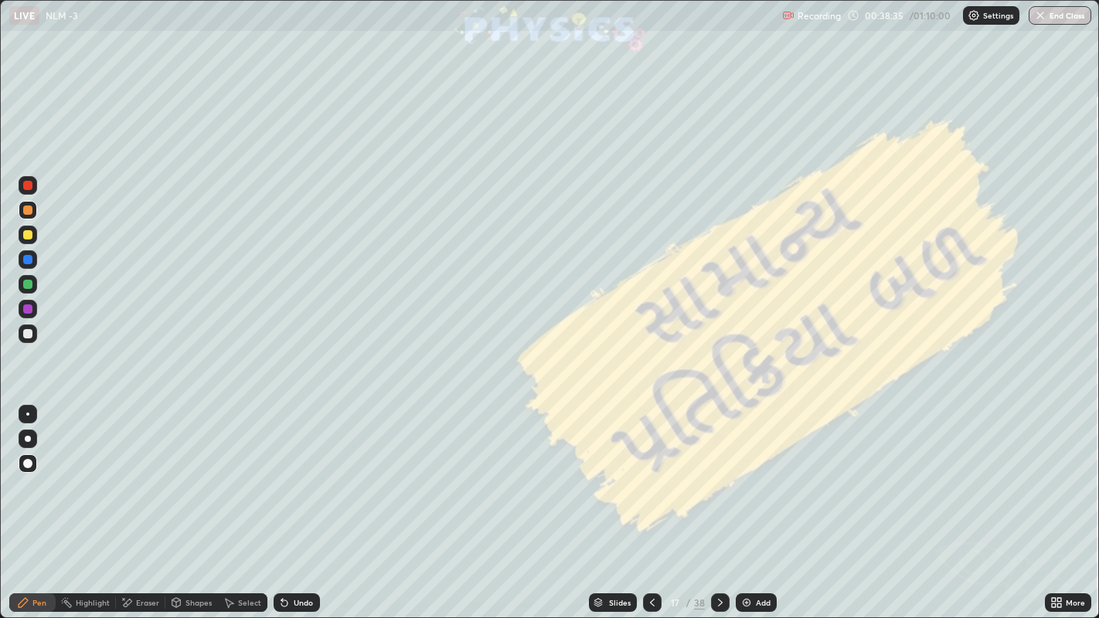
click at [25, 235] on div at bounding box center [27, 234] width 9 height 9
click at [29, 214] on div at bounding box center [27, 210] width 9 height 9
click at [26, 334] on div at bounding box center [27, 333] width 9 height 9
click at [26, 210] on div at bounding box center [27, 210] width 9 height 9
click at [27, 334] on div at bounding box center [27, 333] width 9 height 9
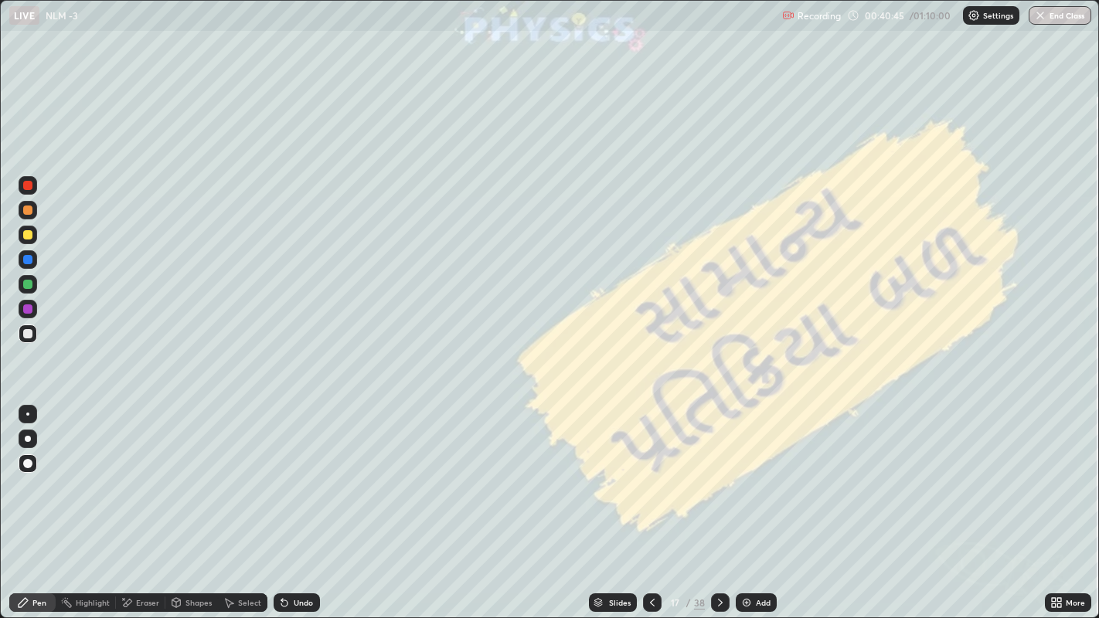
click at [717, 479] on icon at bounding box center [720, 603] width 12 height 12
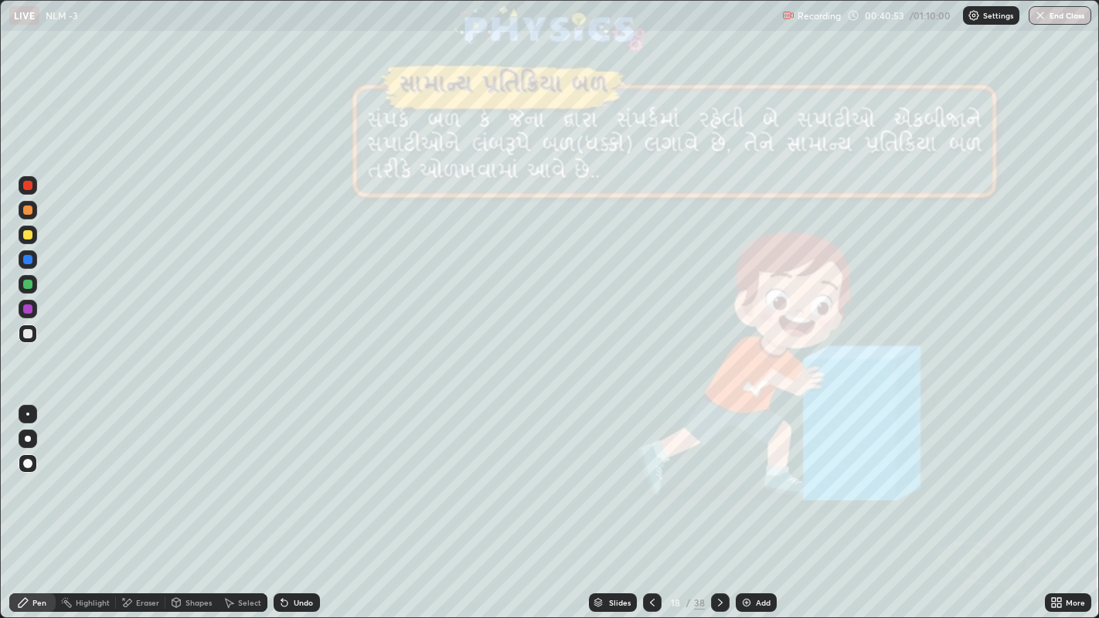
click at [27, 210] on div at bounding box center [27, 210] width 9 height 9
click at [717, 479] on icon at bounding box center [720, 603] width 12 height 12
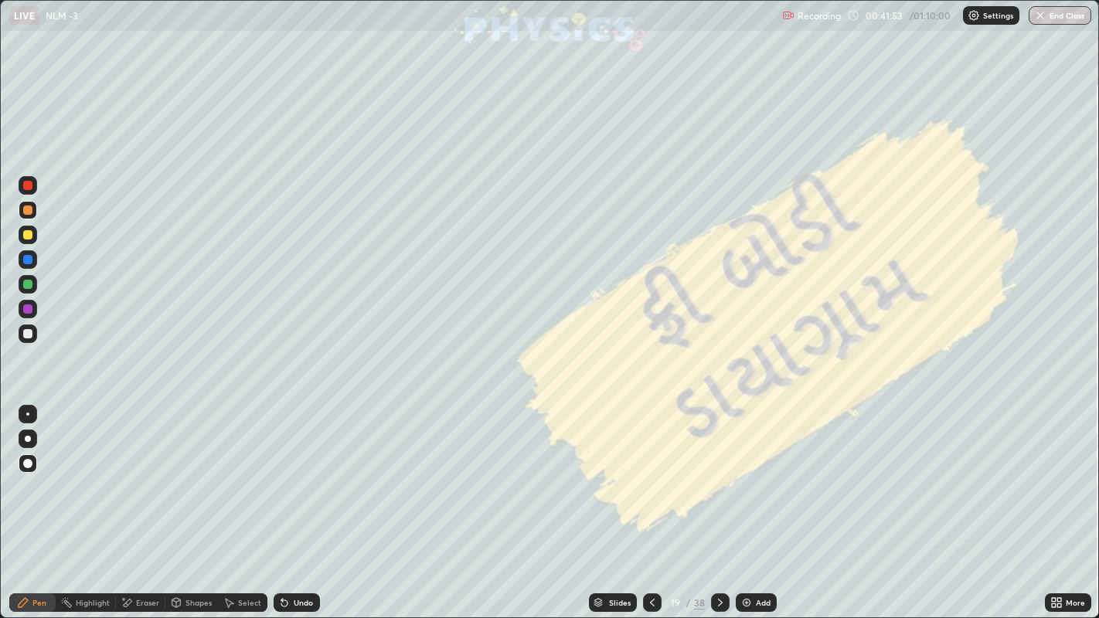
click at [29, 235] on div at bounding box center [27, 234] width 9 height 9
click at [26, 212] on div at bounding box center [27, 210] width 9 height 9
click at [294, 479] on div "Undo" at bounding box center [303, 603] width 19 height 8
click at [290, 479] on div "Undo" at bounding box center [297, 603] width 46 height 19
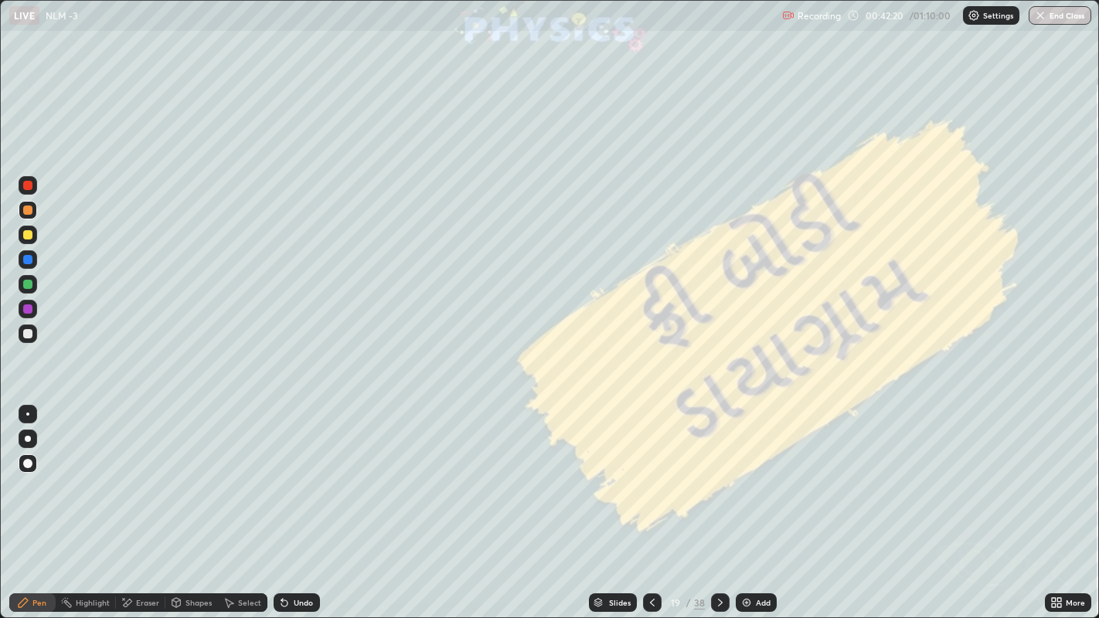
click at [294, 479] on div "Undo" at bounding box center [303, 603] width 19 height 8
click at [29, 233] on div at bounding box center [27, 234] width 9 height 9
click at [651, 479] on icon at bounding box center [652, 603] width 12 height 12
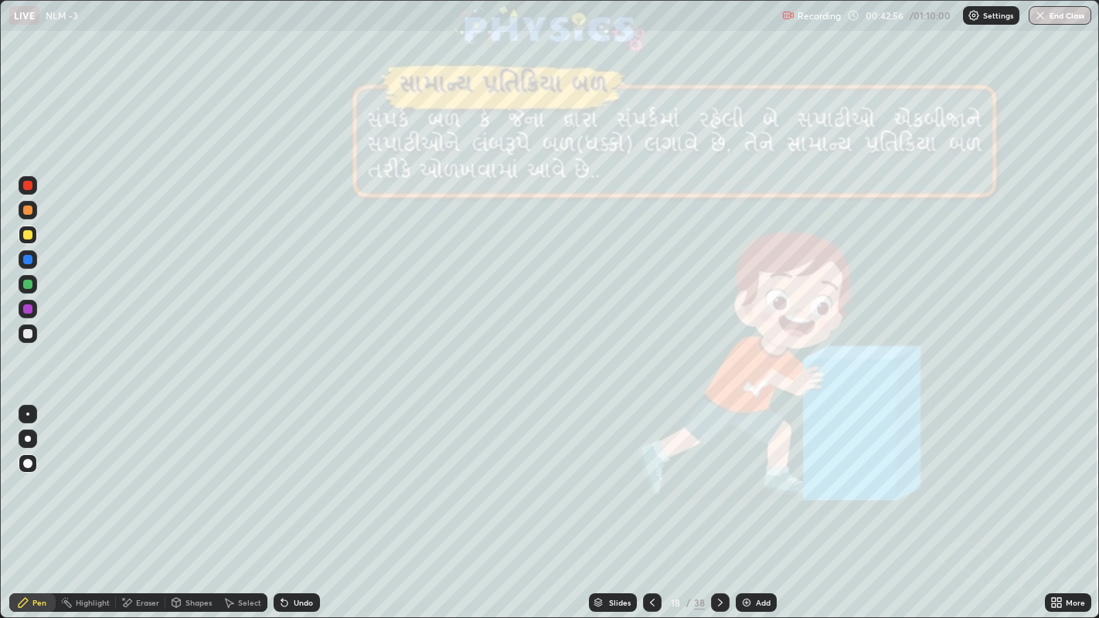
click at [26, 211] on div at bounding box center [27, 210] width 9 height 9
click at [305, 479] on div "Undo" at bounding box center [303, 603] width 19 height 8
click at [716, 479] on icon at bounding box center [720, 603] width 12 height 12
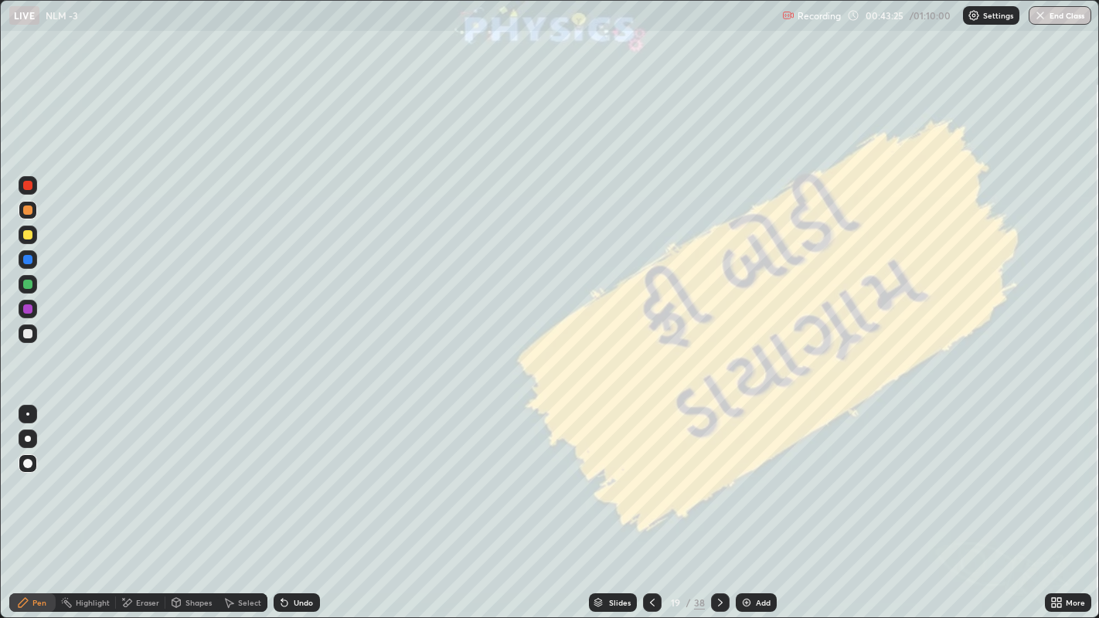
click at [26, 334] on div at bounding box center [27, 333] width 9 height 9
click at [296, 479] on div "Undo" at bounding box center [303, 603] width 19 height 8
click at [291, 479] on div "Undo" at bounding box center [297, 603] width 46 height 19
click at [26, 209] on div at bounding box center [27, 210] width 9 height 9
click at [718, 479] on icon at bounding box center [720, 603] width 12 height 12
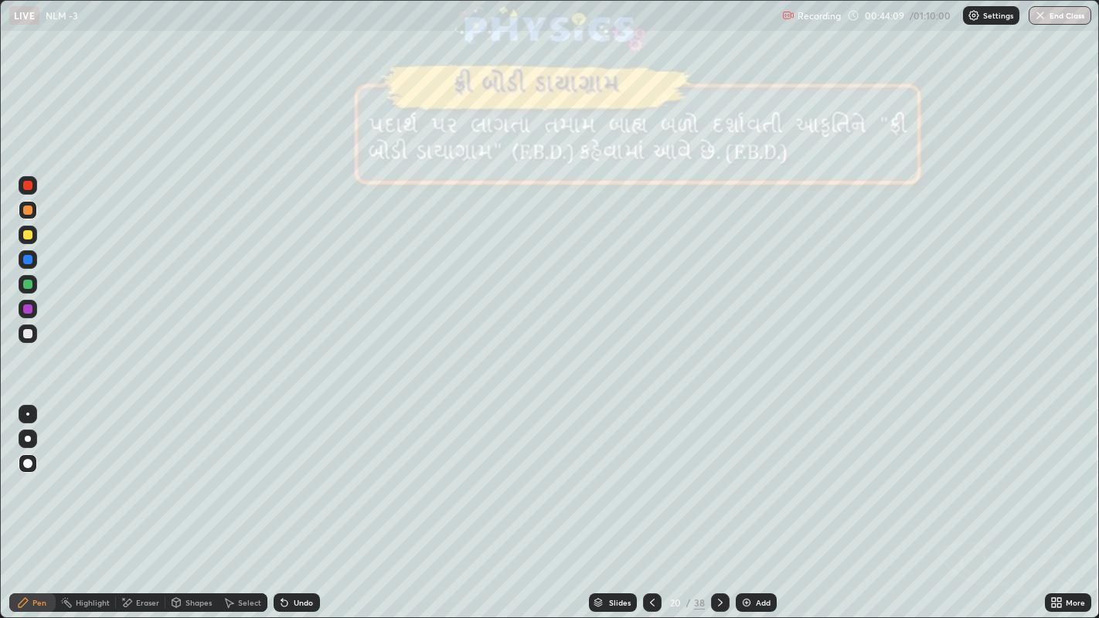
click at [717, 479] on icon at bounding box center [720, 603] width 12 height 12
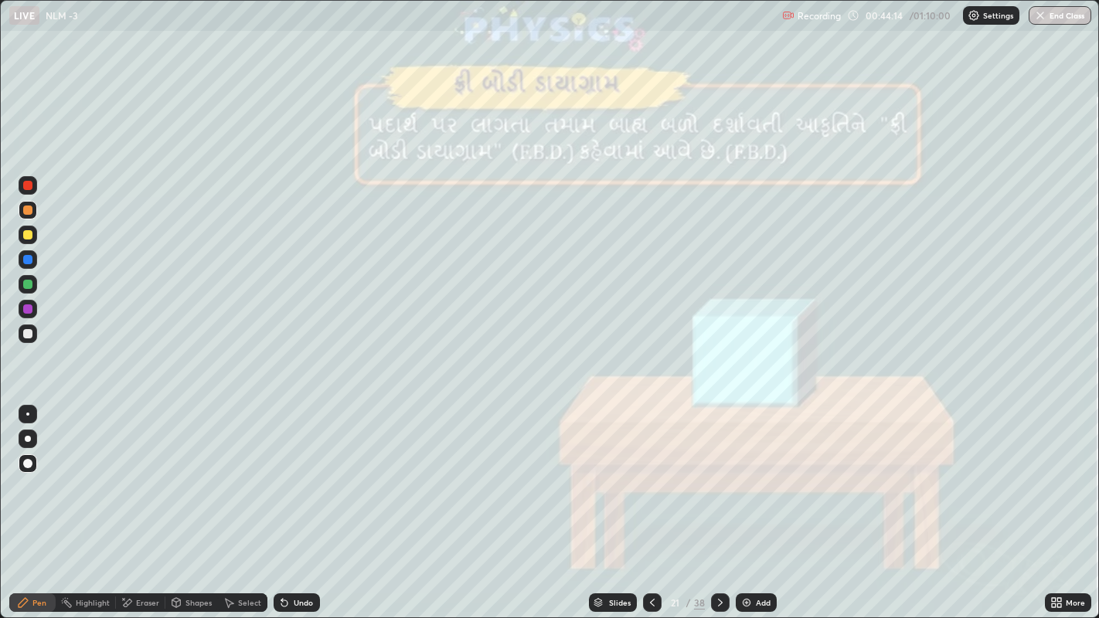
click at [25, 234] on div at bounding box center [27, 234] width 9 height 9
click at [26, 210] on div at bounding box center [27, 210] width 9 height 9
click at [25, 234] on div at bounding box center [27, 234] width 9 height 9
click at [718, 479] on icon at bounding box center [720, 603] width 5 height 8
click at [26, 213] on div at bounding box center [27, 210] width 9 height 9
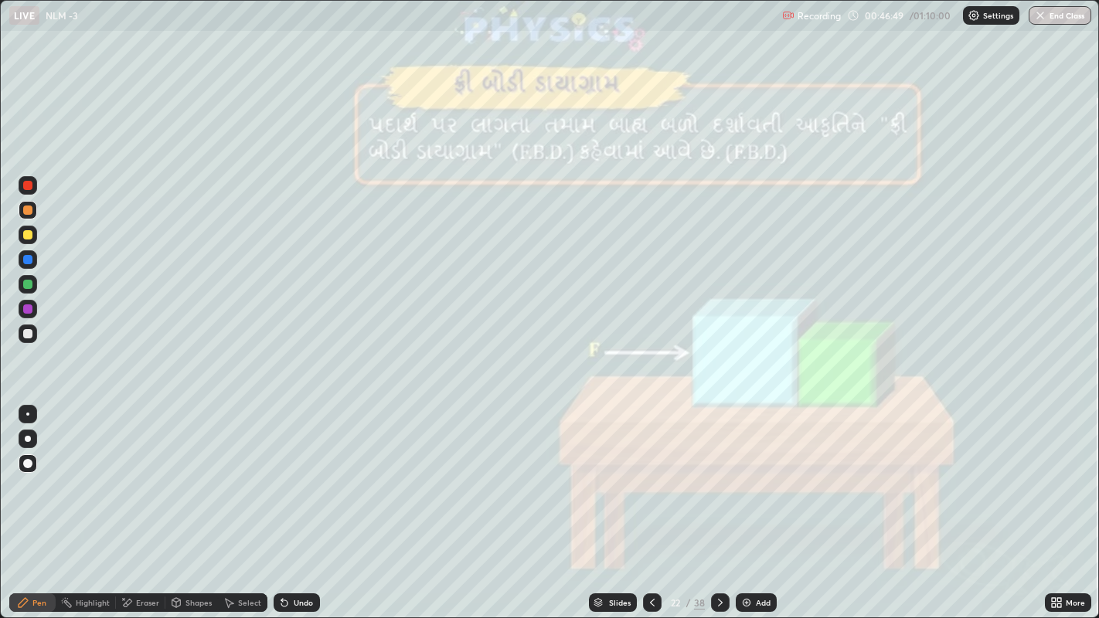
click at [27, 334] on div at bounding box center [27, 333] width 9 height 9
click at [26, 214] on div at bounding box center [27, 210] width 9 height 9
click at [31, 236] on div at bounding box center [27, 234] width 9 height 9
click at [28, 336] on div at bounding box center [27, 333] width 9 height 9
click at [27, 207] on div at bounding box center [27, 210] width 9 height 9
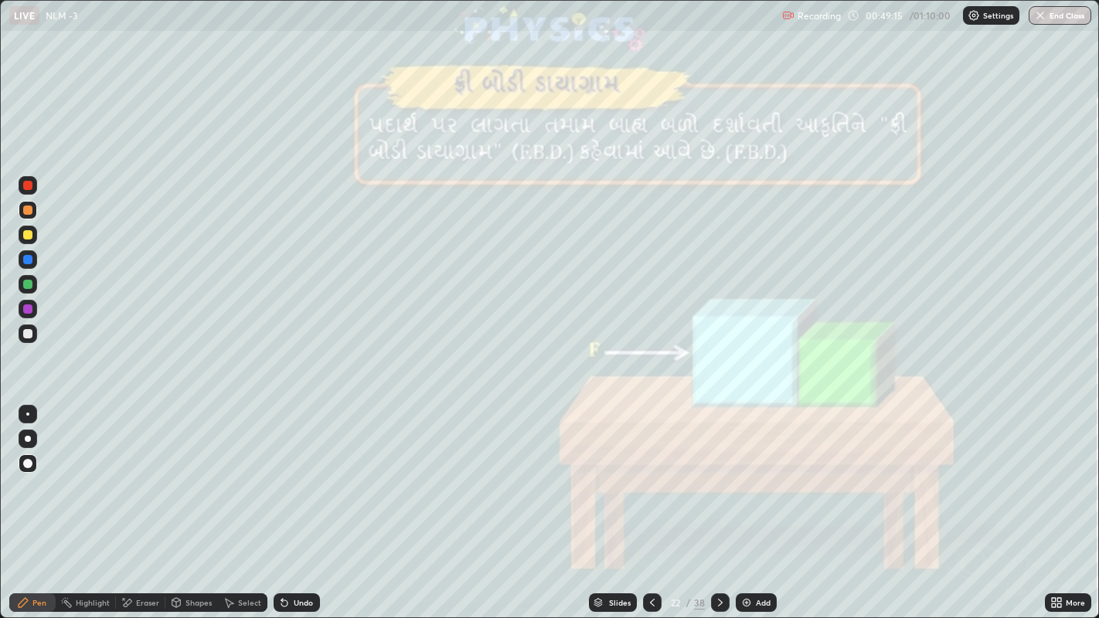
click at [718, 479] on icon at bounding box center [720, 603] width 12 height 12
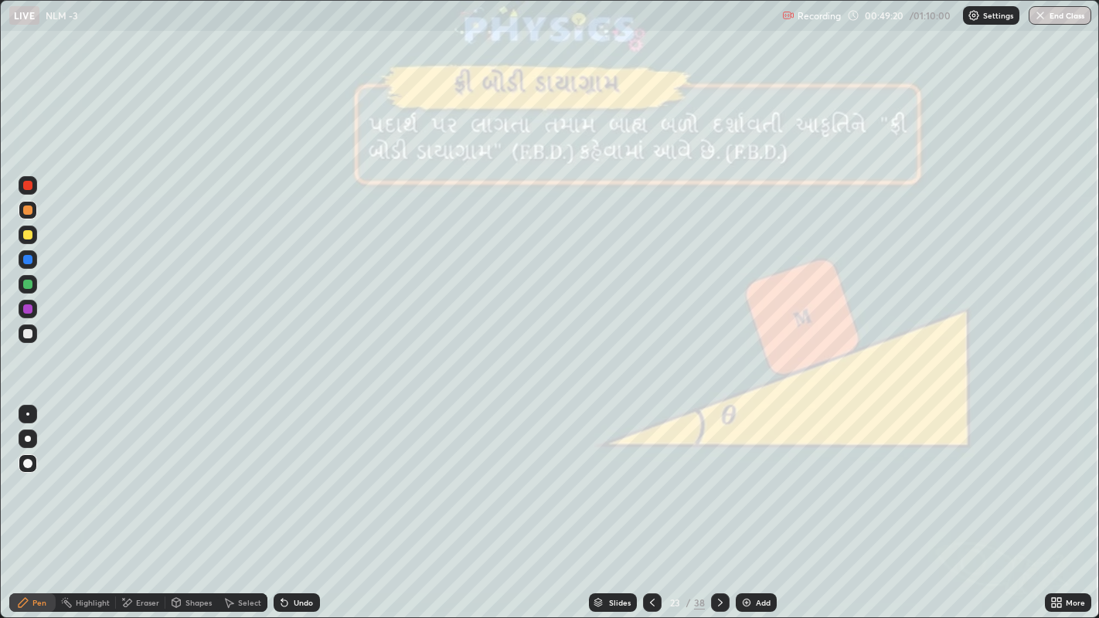
click at [26, 235] on div at bounding box center [27, 234] width 9 height 9
click at [192, 479] on div "Shapes" at bounding box center [199, 603] width 26 height 8
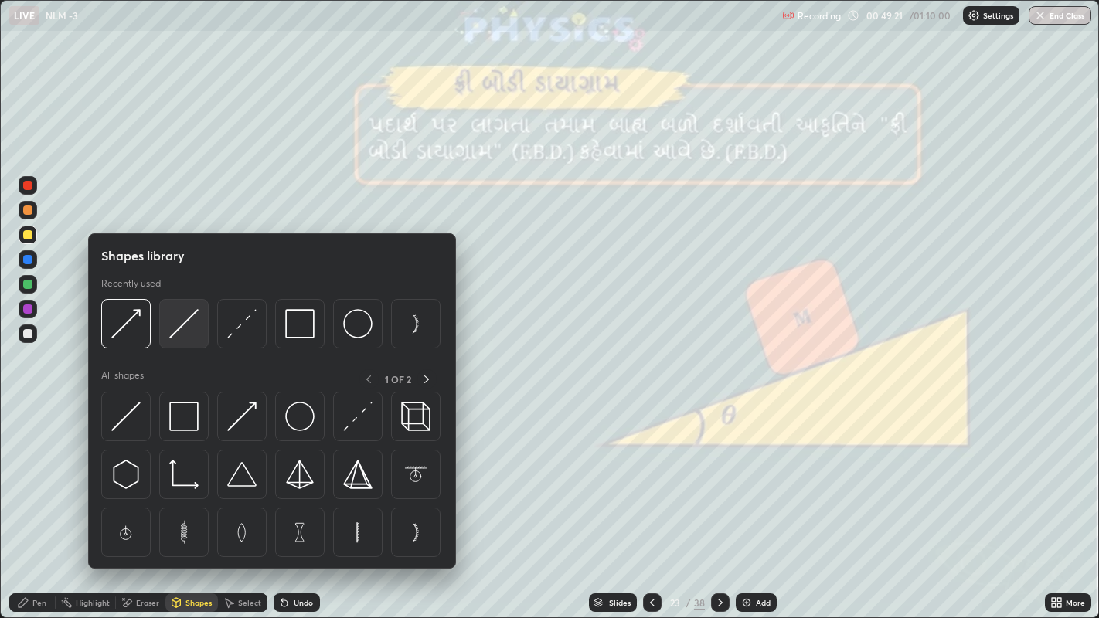
click at [174, 328] on img at bounding box center [183, 323] width 29 height 29
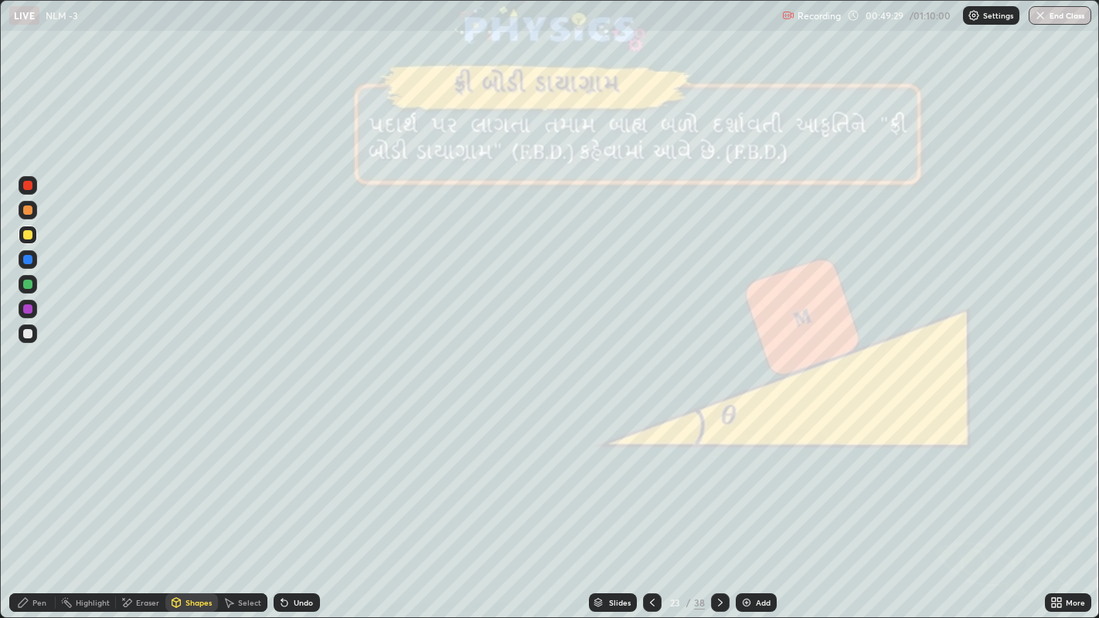
click at [27, 338] on div at bounding box center [27, 333] width 9 height 9
click at [186, 479] on div "Shapes" at bounding box center [199, 603] width 26 height 8
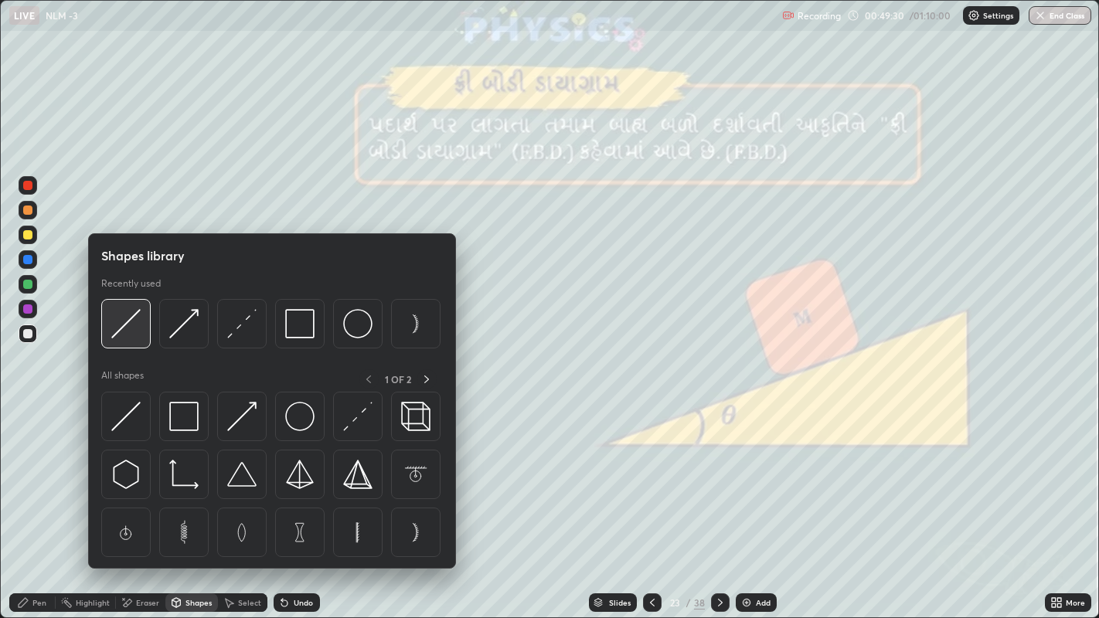
click at [128, 332] on img at bounding box center [125, 323] width 29 height 29
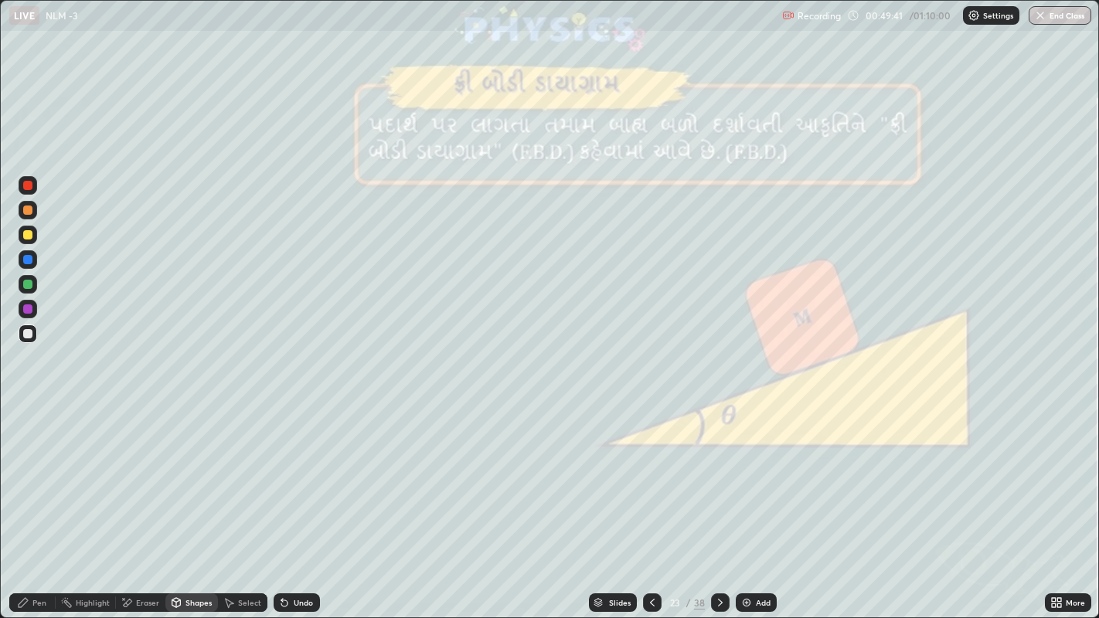
click at [25, 213] on div at bounding box center [27, 210] width 9 height 9
click at [21, 479] on icon at bounding box center [23, 602] width 9 height 9
click at [186, 479] on div "Shapes" at bounding box center [199, 603] width 26 height 8
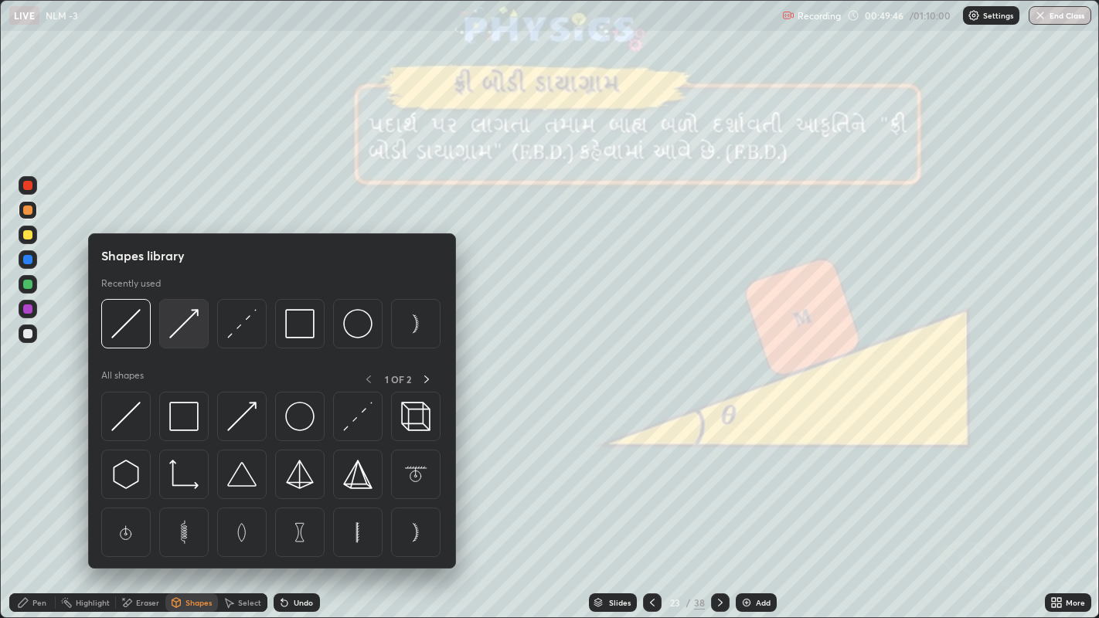
click at [177, 335] on img at bounding box center [183, 323] width 29 height 29
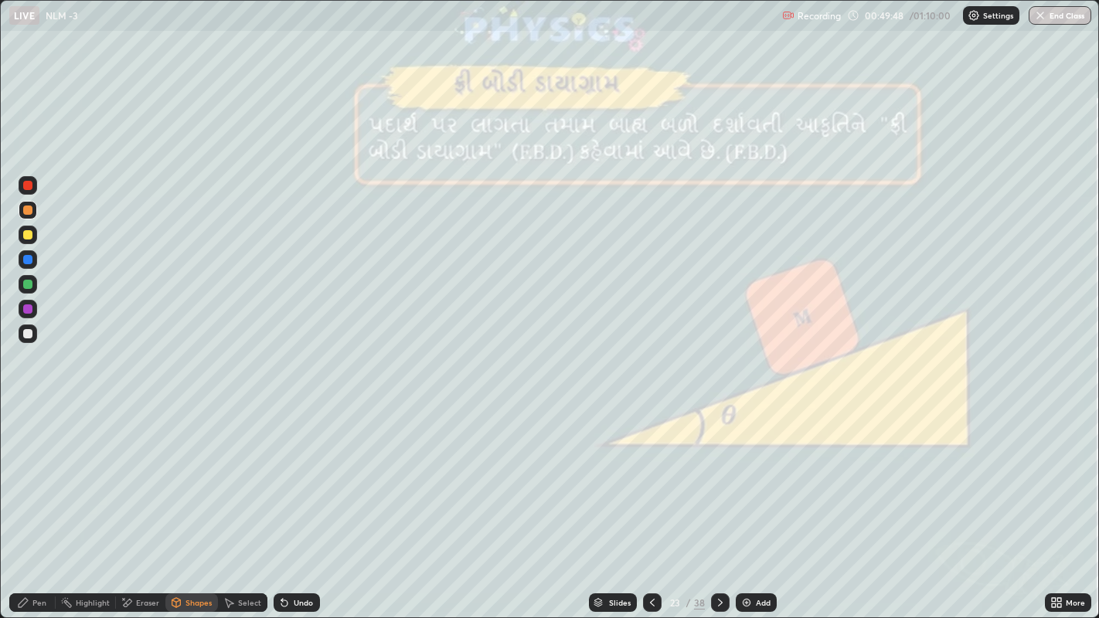
click at [26, 231] on div at bounding box center [27, 234] width 9 height 9
click at [26, 211] on div at bounding box center [27, 210] width 9 height 9
click at [35, 479] on div "Pen" at bounding box center [32, 603] width 46 height 19
click at [27, 334] on div at bounding box center [27, 333] width 9 height 9
click at [295, 479] on div "Undo" at bounding box center [303, 603] width 19 height 8
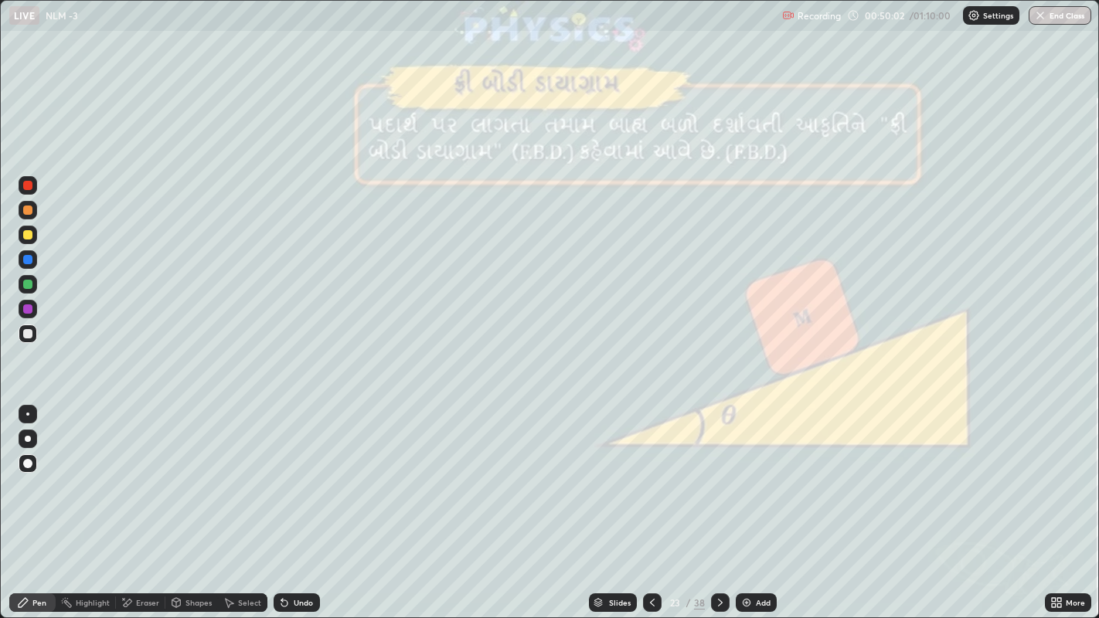
click at [294, 479] on div "Undo" at bounding box center [303, 603] width 19 height 8
click at [295, 479] on div "Undo" at bounding box center [303, 603] width 19 height 8
click at [28, 213] on div at bounding box center [27, 210] width 9 height 9
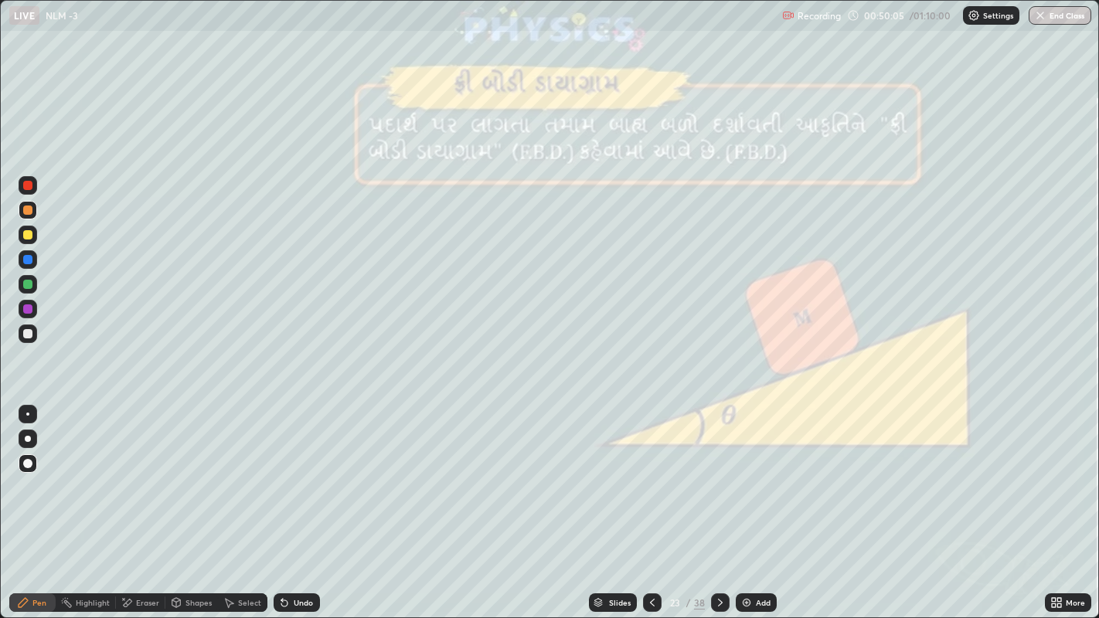
click at [186, 479] on div "Shapes" at bounding box center [199, 603] width 26 height 8
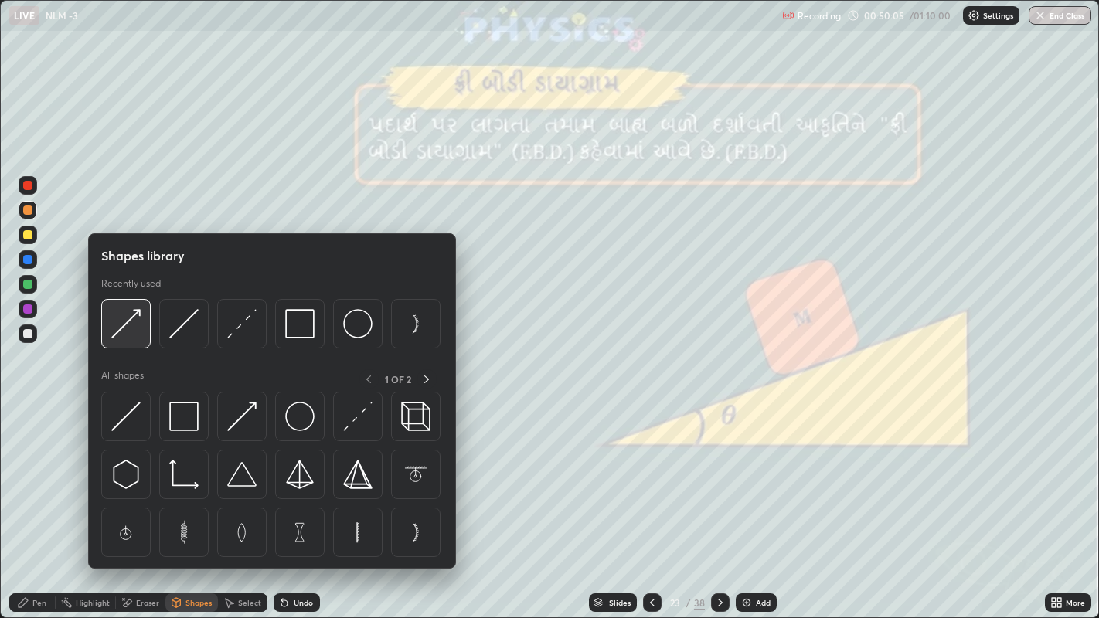
click at [123, 324] on img at bounding box center [125, 323] width 29 height 29
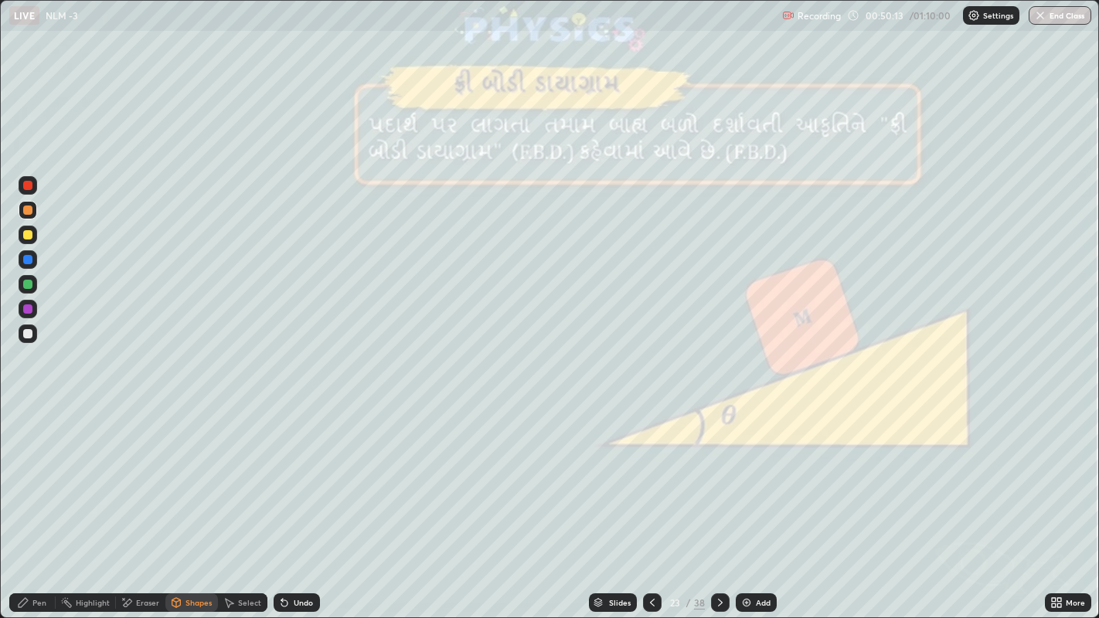
click at [31, 479] on div "Pen" at bounding box center [32, 603] width 46 height 19
click at [26, 233] on div at bounding box center [27, 234] width 9 height 9
click at [25, 330] on div at bounding box center [27, 333] width 9 height 9
click at [189, 479] on div "Shapes" at bounding box center [199, 603] width 26 height 8
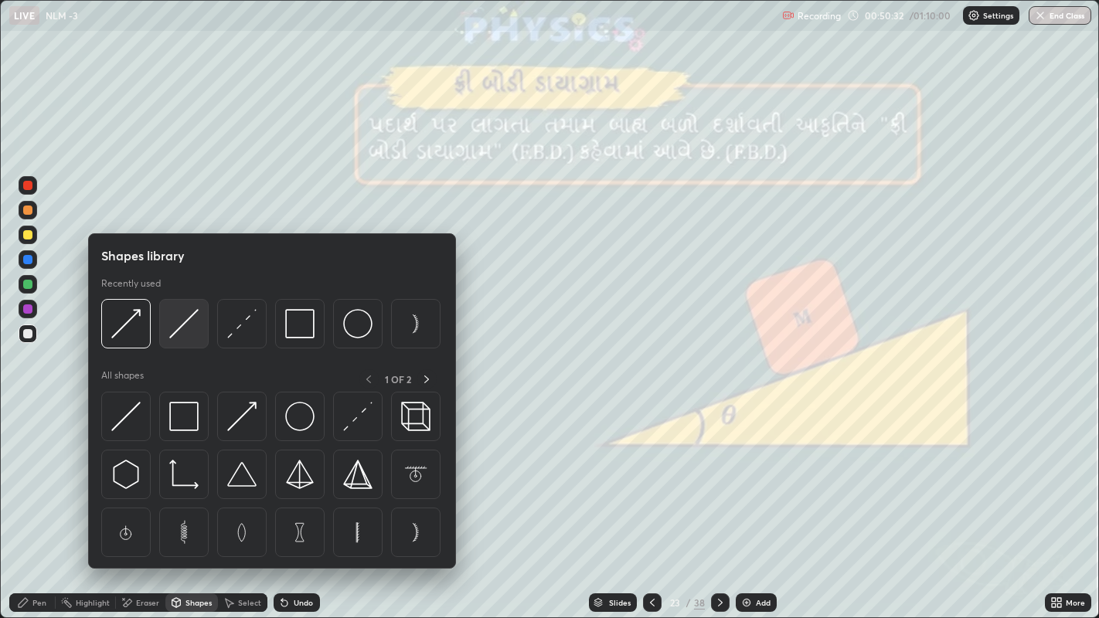
click at [178, 325] on img at bounding box center [183, 323] width 29 height 29
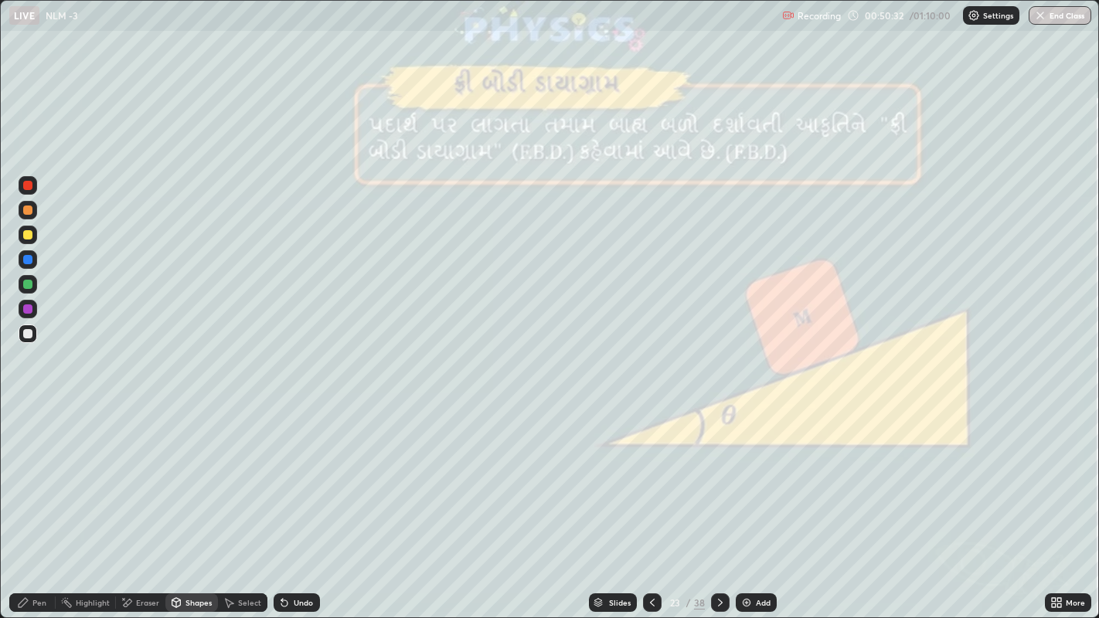
click at [29, 311] on div at bounding box center [27, 309] width 9 height 9
click at [36, 479] on div "Pen" at bounding box center [32, 603] width 46 height 19
click at [190, 479] on div "Shapes" at bounding box center [199, 603] width 26 height 8
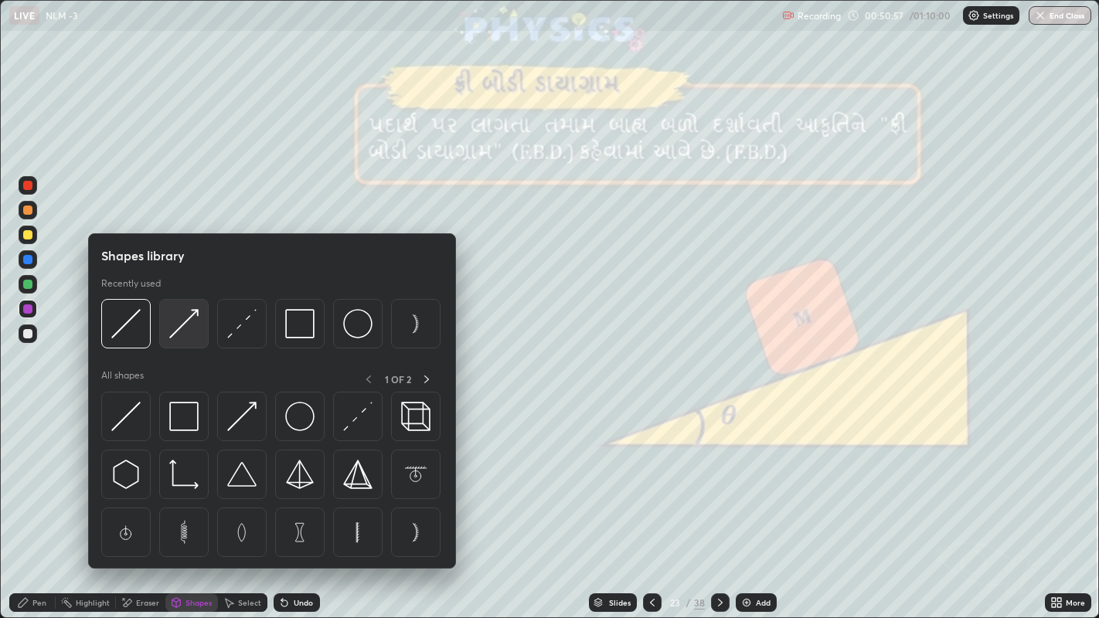
click at [175, 324] on img at bounding box center [183, 323] width 29 height 29
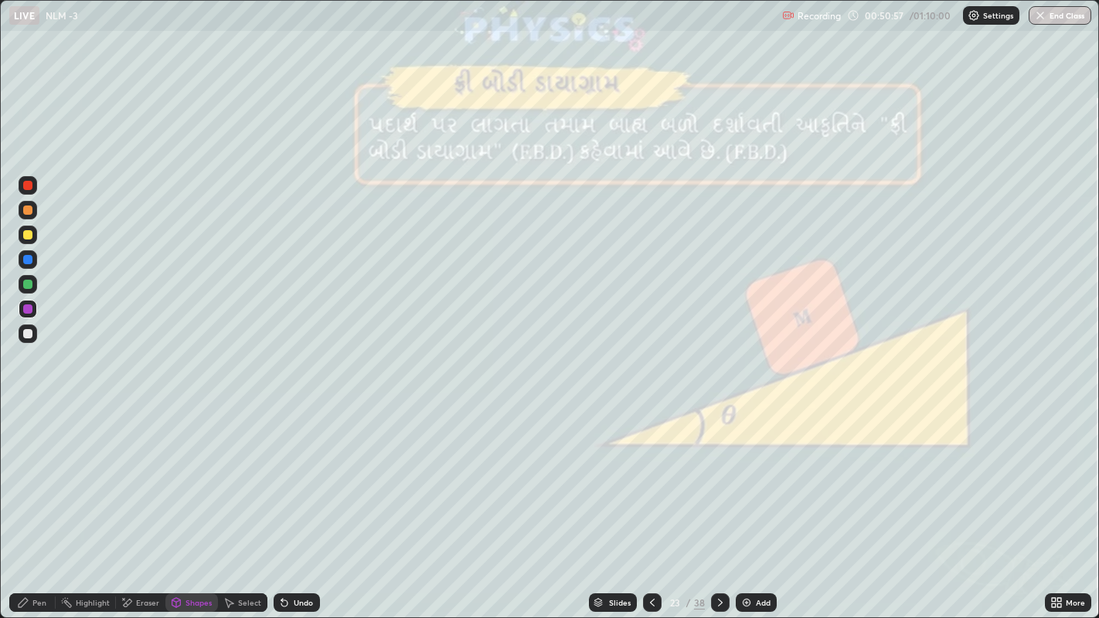
click at [26, 235] on div at bounding box center [27, 234] width 9 height 9
click at [29, 209] on div at bounding box center [27, 210] width 9 height 9
click at [136, 479] on div "Eraser" at bounding box center [147, 603] width 23 height 8
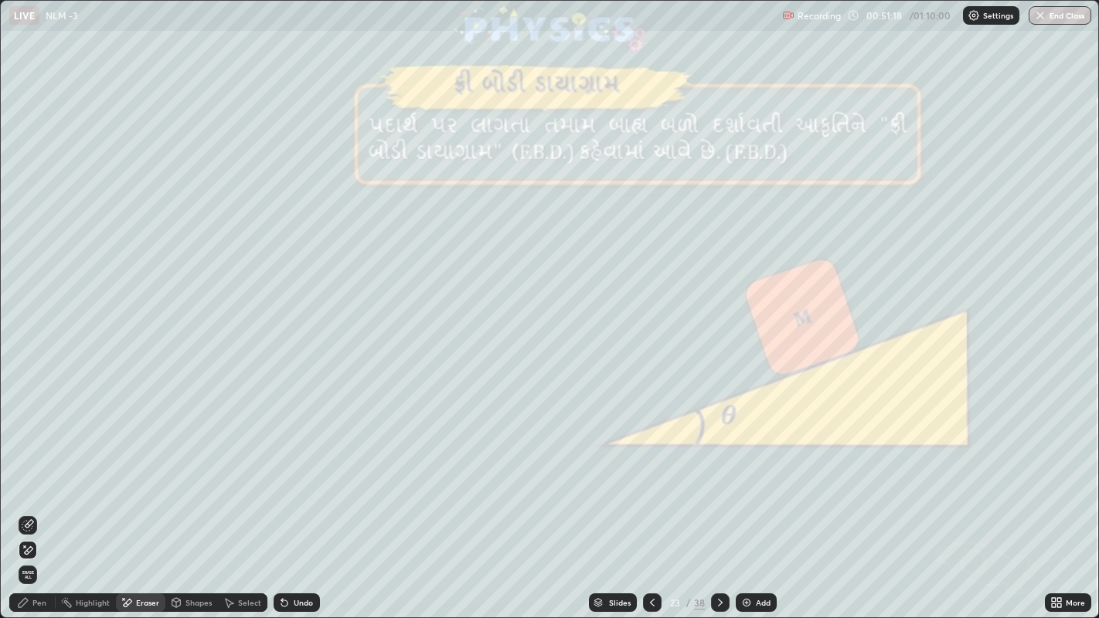
click at [296, 479] on div "Undo" at bounding box center [303, 603] width 19 height 8
click at [294, 479] on div "Undo" at bounding box center [303, 603] width 19 height 8
click at [295, 479] on div "Undo" at bounding box center [303, 603] width 19 height 8
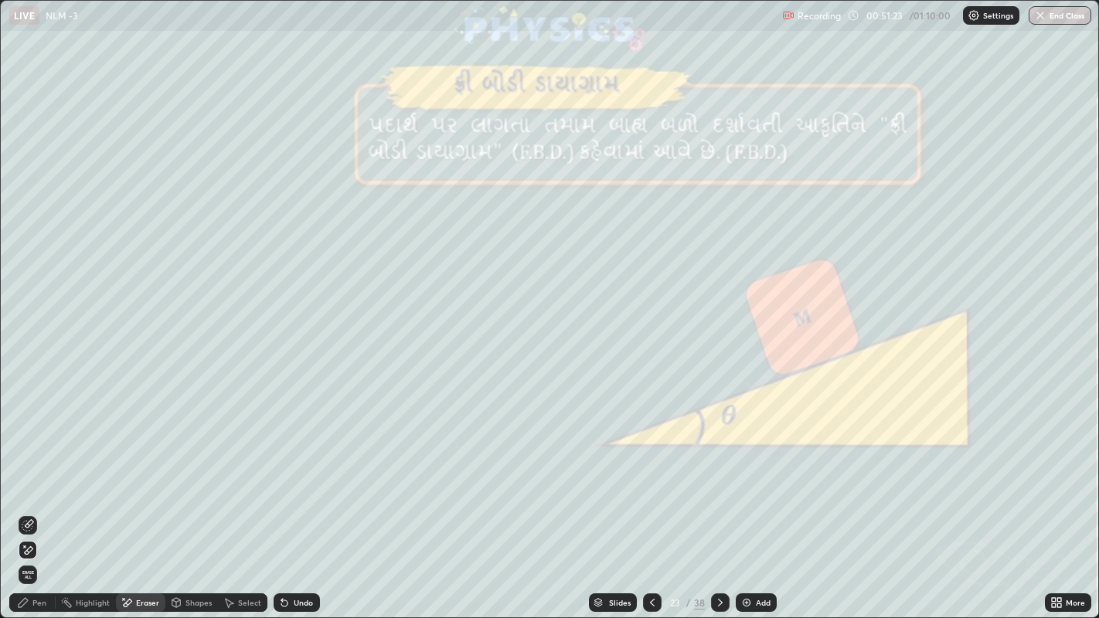
click at [27, 479] on icon at bounding box center [23, 603] width 12 height 12
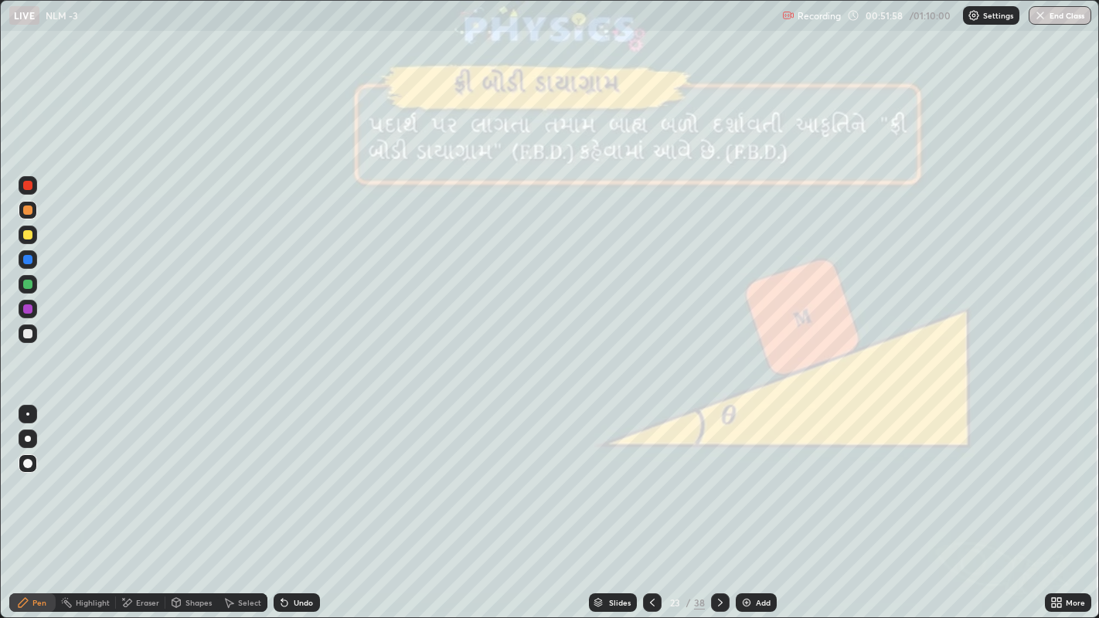
click at [281, 479] on icon at bounding box center [282, 600] width 2 height 2
click at [719, 479] on icon at bounding box center [720, 603] width 12 height 12
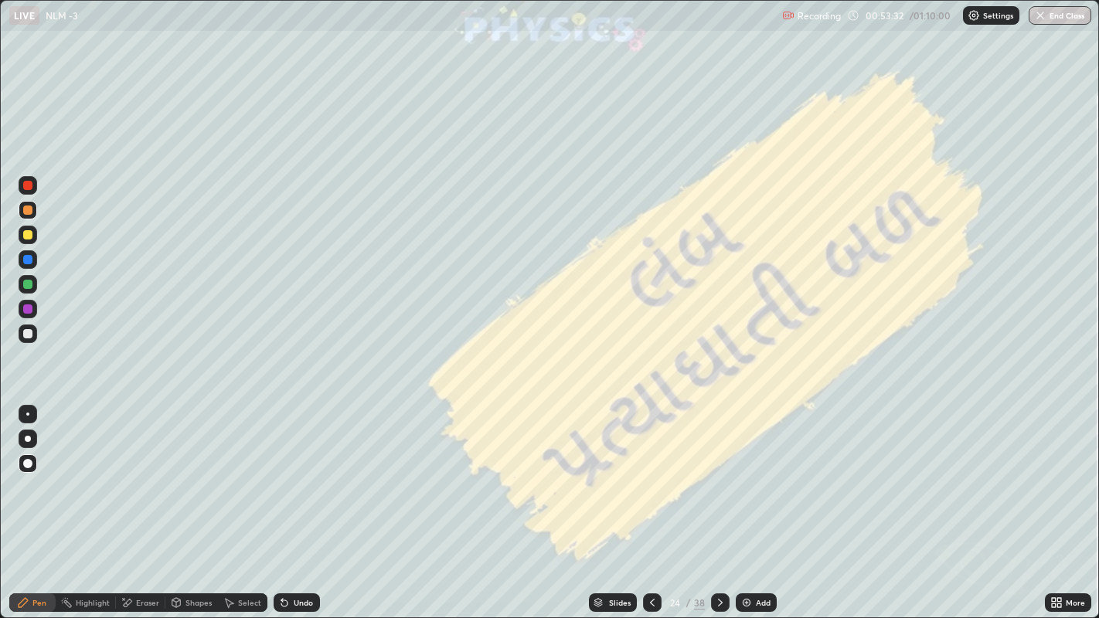
click at [718, 479] on icon at bounding box center [720, 603] width 12 height 12
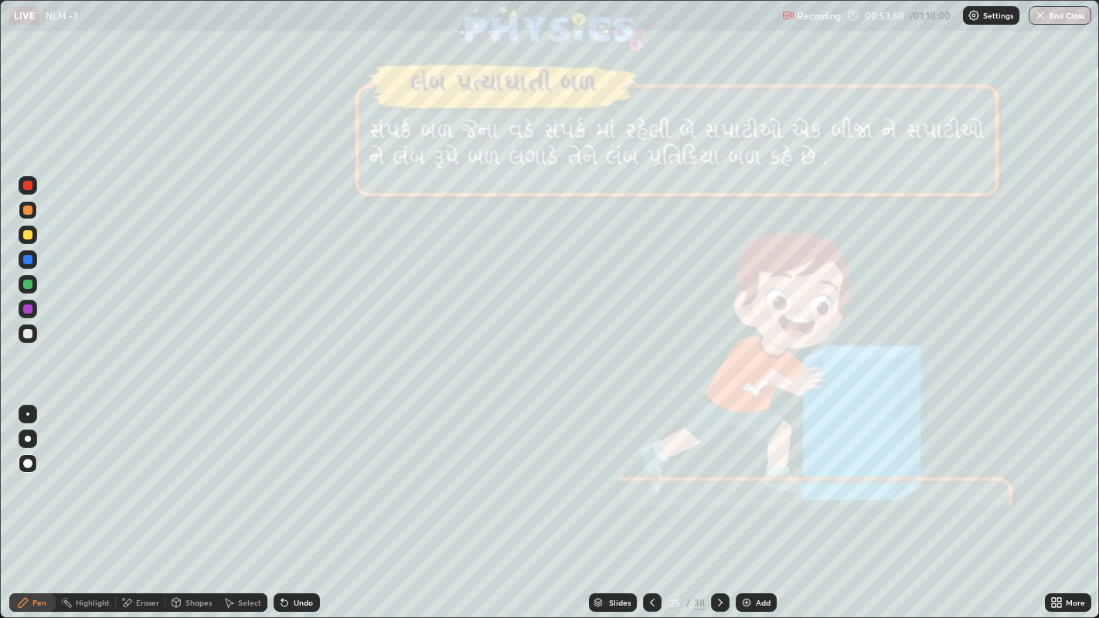
click at [719, 479] on icon at bounding box center [720, 603] width 12 height 12
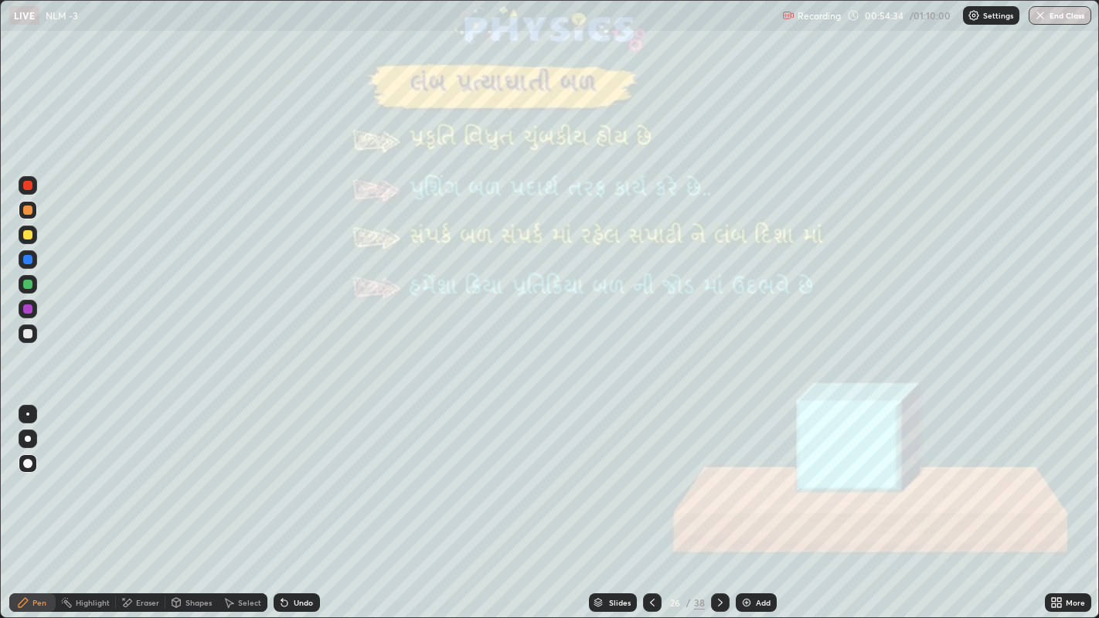
click at [27, 237] on div at bounding box center [27, 234] width 9 height 9
click at [27, 261] on div at bounding box center [27, 259] width 9 height 9
click at [29, 334] on div at bounding box center [27, 333] width 9 height 9
click at [27, 236] on div at bounding box center [27, 234] width 9 height 9
click at [297, 479] on div "Undo" at bounding box center [303, 603] width 19 height 8
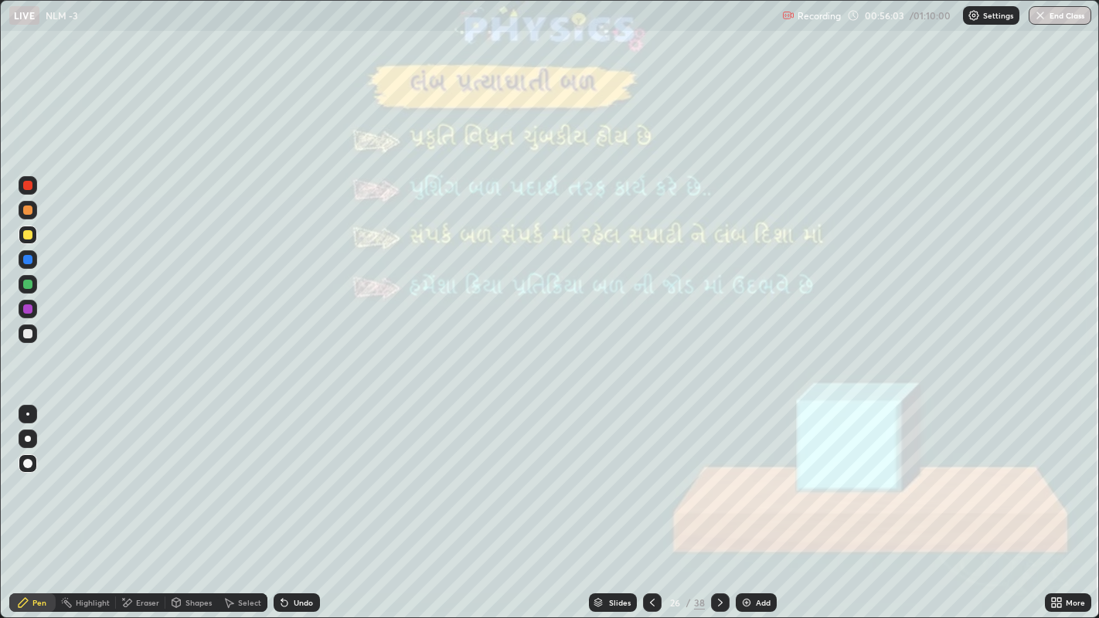
click at [718, 479] on icon at bounding box center [720, 603] width 12 height 12
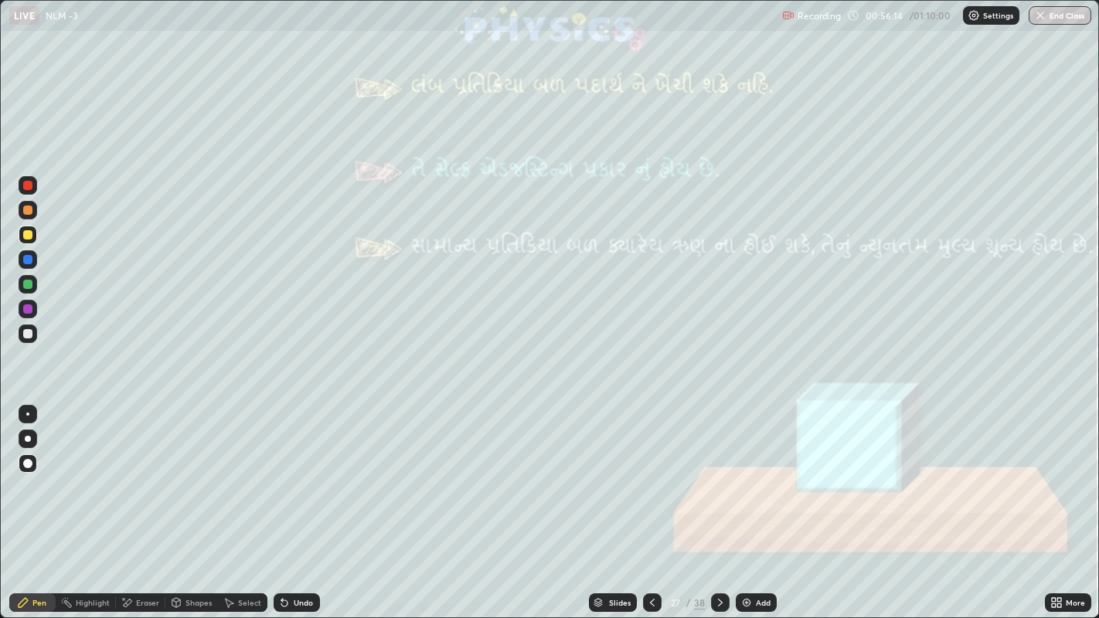
click at [35, 213] on div at bounding box center [28, 210] width 19 height 19
click at [31, 329] on div at bounding box center [28, 334] width 19 height 19
click at [32, 213] on div at bounding box center [28, 210] width 19 height 19
click at [142, 479] on div "Eraser" at bounding box center [147, 603] width 23 height 8
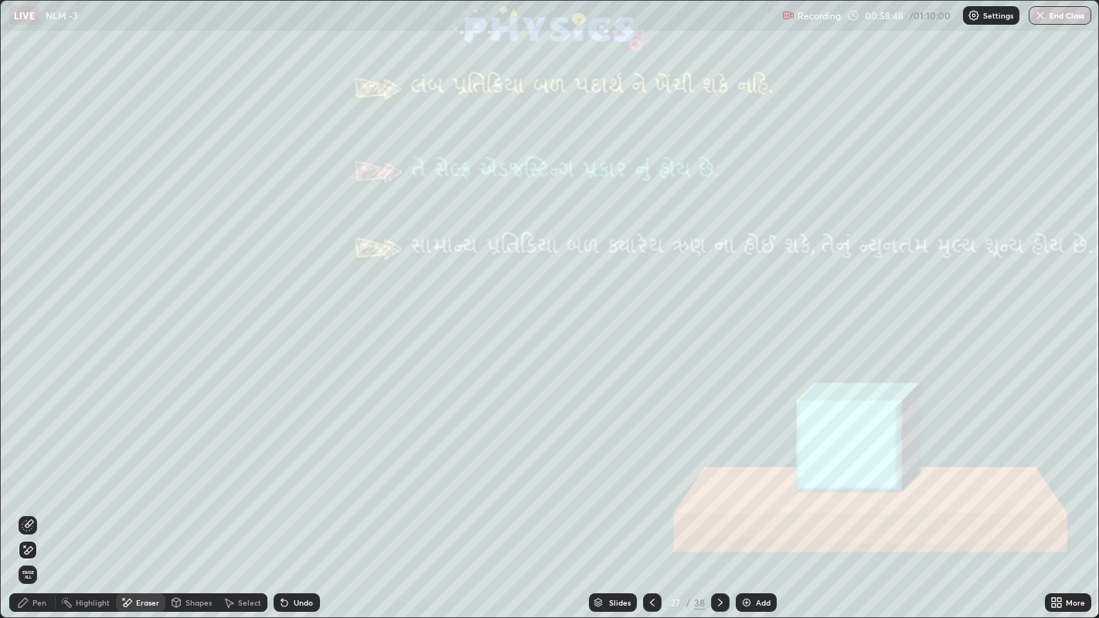
click at [718, 479] on icon at bounding box center [720, 603] width 12 height 12
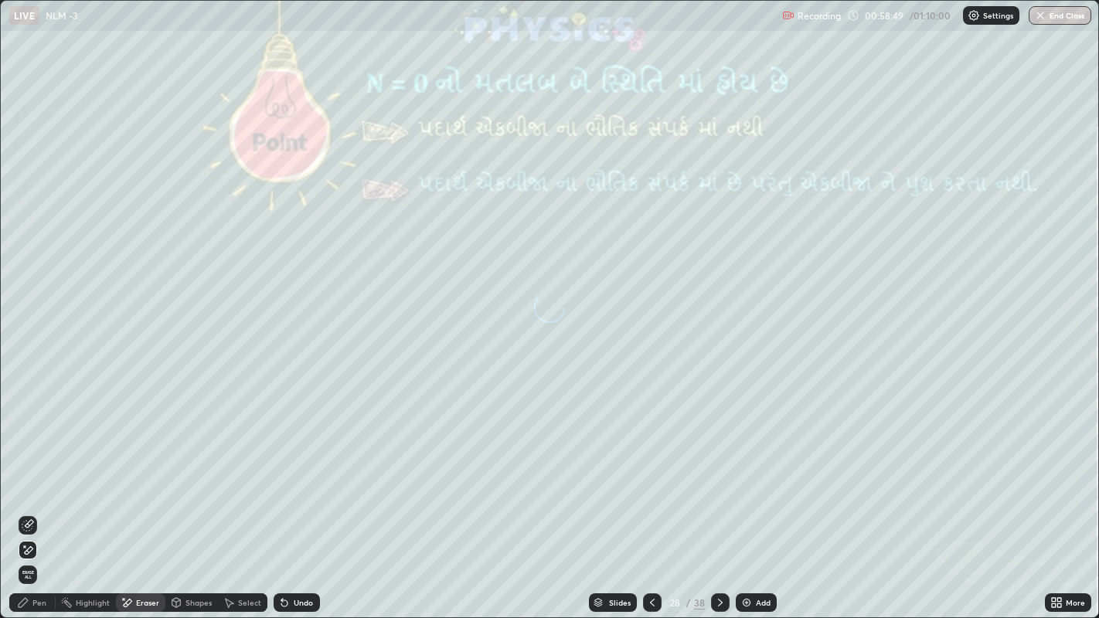
click at [27, 479] on icon at bounding box center [23, 602] width 9 height 9
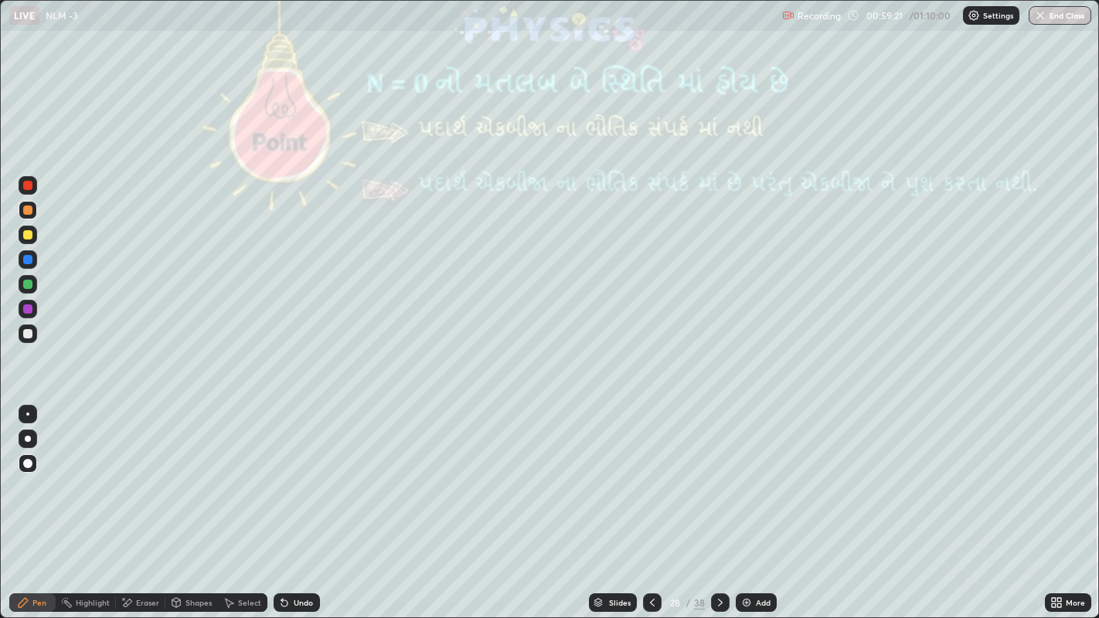
click at [32, 338] on div at bounding box center [28, 334] width 19 height 19
click at [30, 212] on div at bounding box center [27, 210] width 9 height 9
click at [717, 479] on icon at bounding box center [720, 603] width 12 height 12
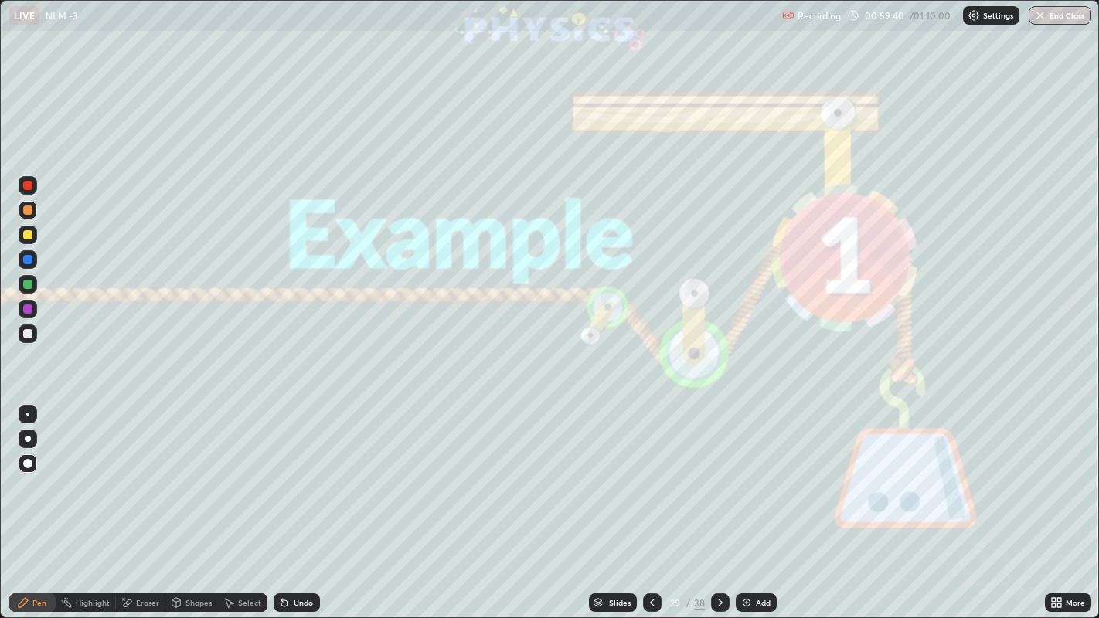
click at [718, 479] on icon at bounding box center [720, 603] width 12 height 12
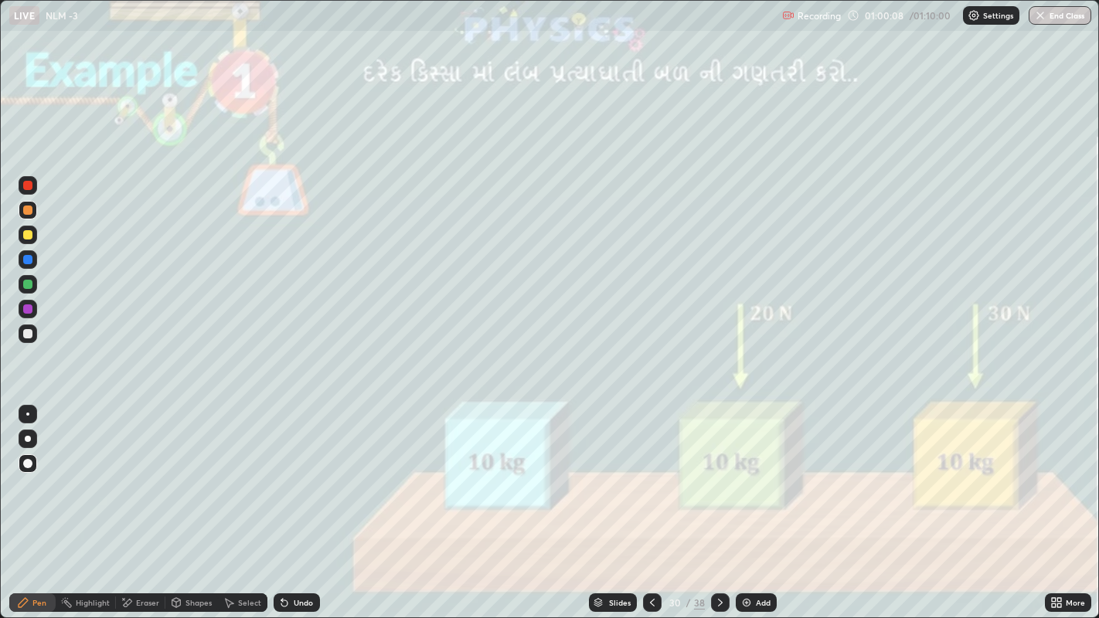
click at [26, 335] on div at bounding box center [27, 333] width 9 height 9
click at [718, 479] on icon at bounding box center [720, 603] width 12 height 12
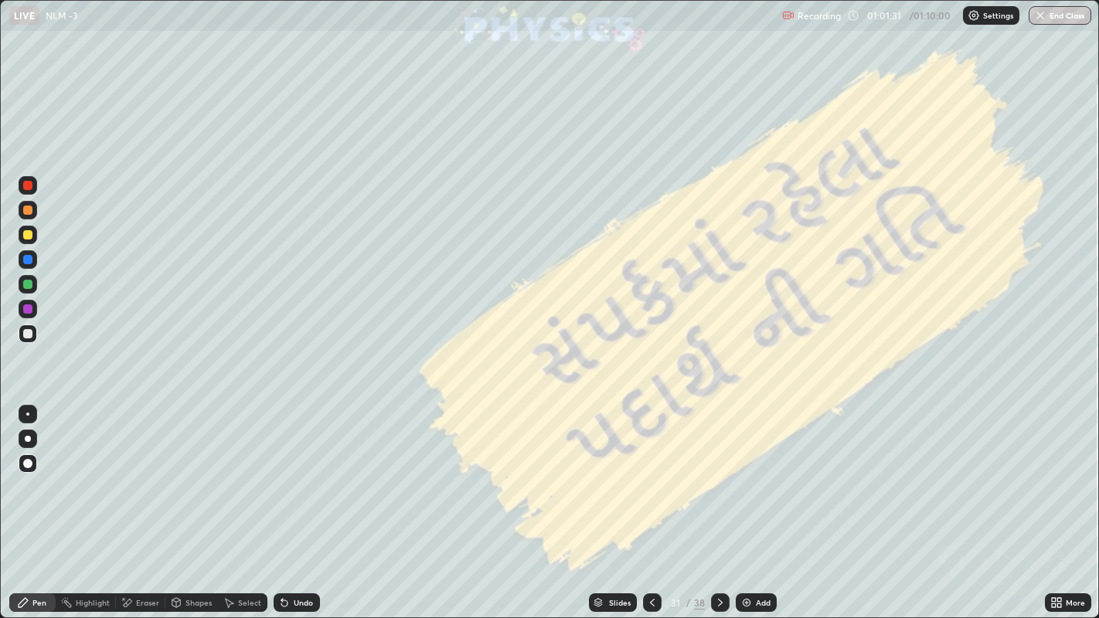
click at [717, 479] on icon at bounding box center [720, 603] width 12 height 12
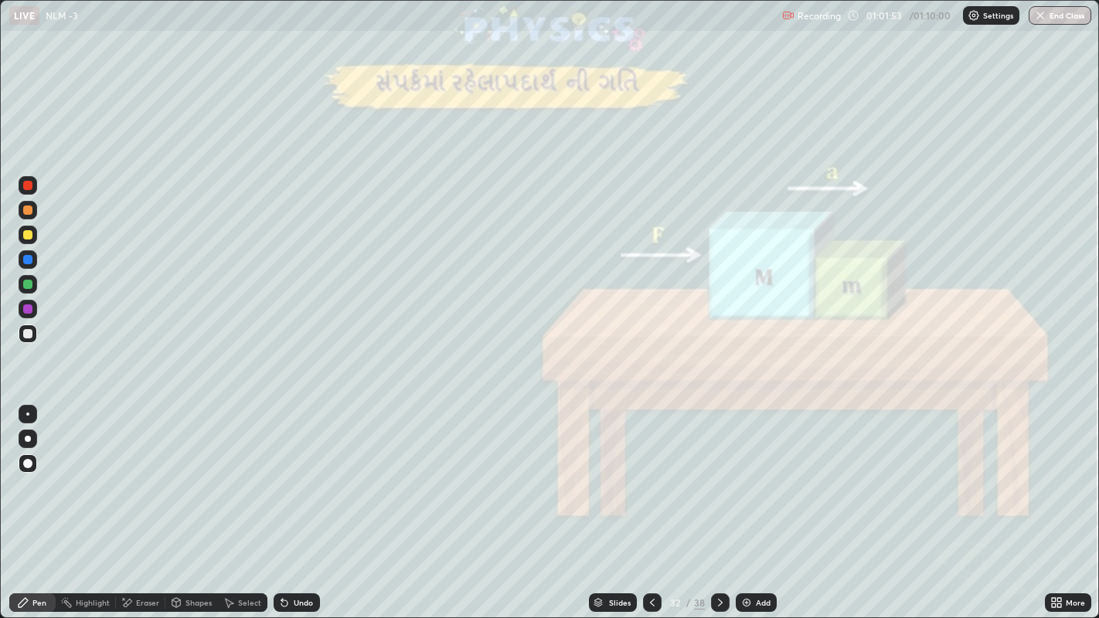
click at [26, 210] on div at bounding box center [27, 210] width 9 height 9
click at [29, 235] on div at bounding box center [27, 234] width 9 height 9
click at [28, 333] on div at bounding box center [27, 333] width 9 height 9
click at [23, 209] on div at bounding box center [27, 210] width 9 height 9
click at [284, 479] on icon at bounding box center [284, 604] width 6 height 6
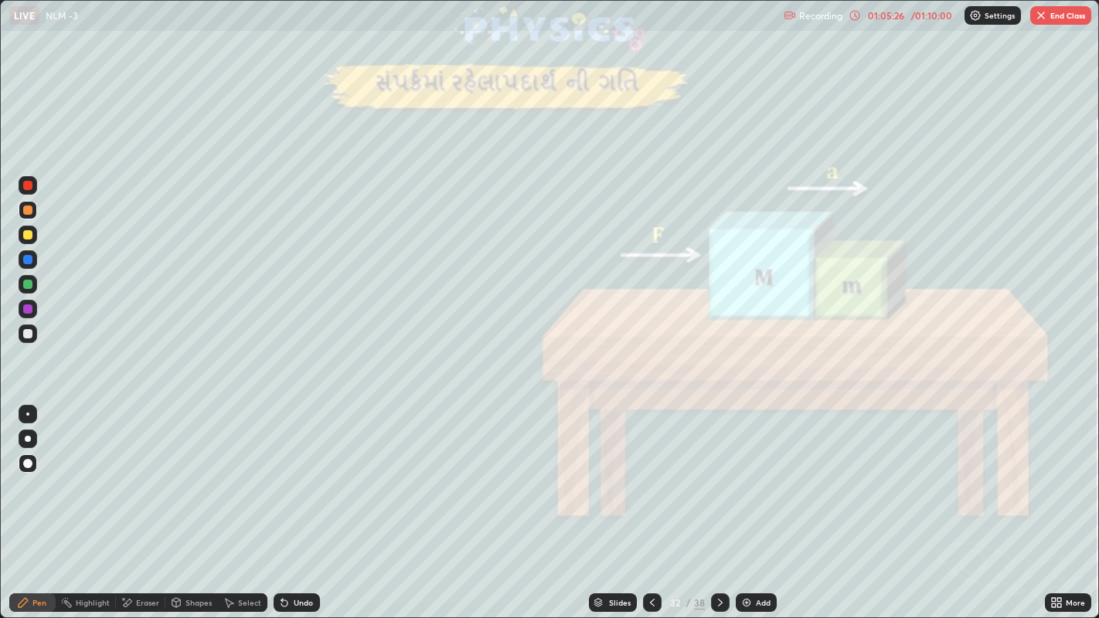
click at [32, 335] on div at bounding box center [28, 334] width 19 height 19
click at [29, 210] on div at bounding box center [27, 210] width 9 height 9
click at [615, 479] on div "Slides" at bounding box center [620, 603] width 22 height 8
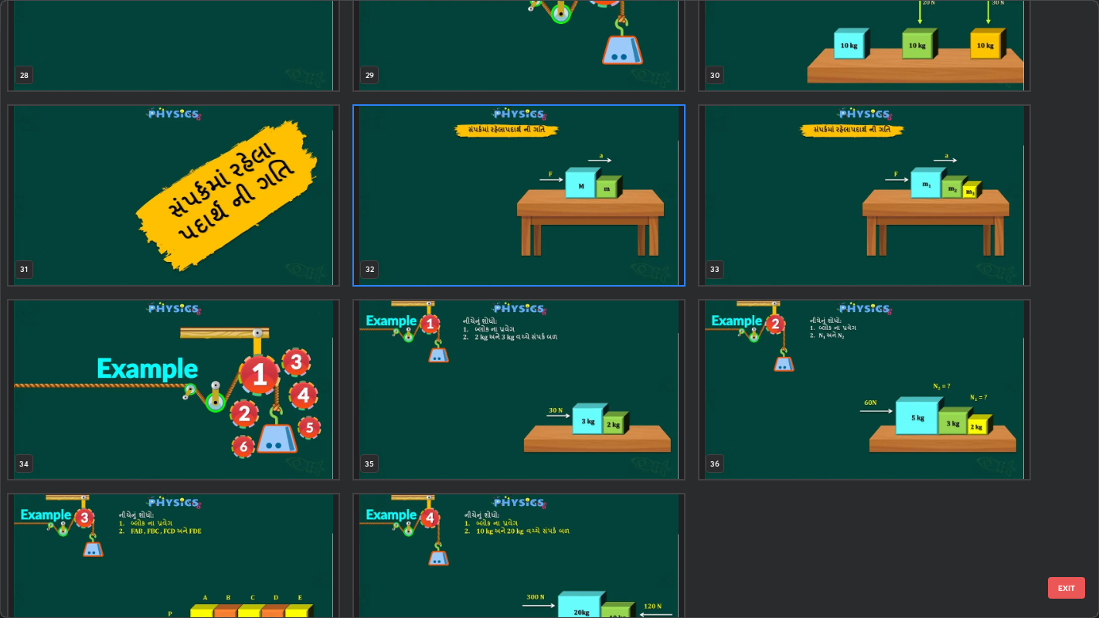
scroll to position [1909, 0]
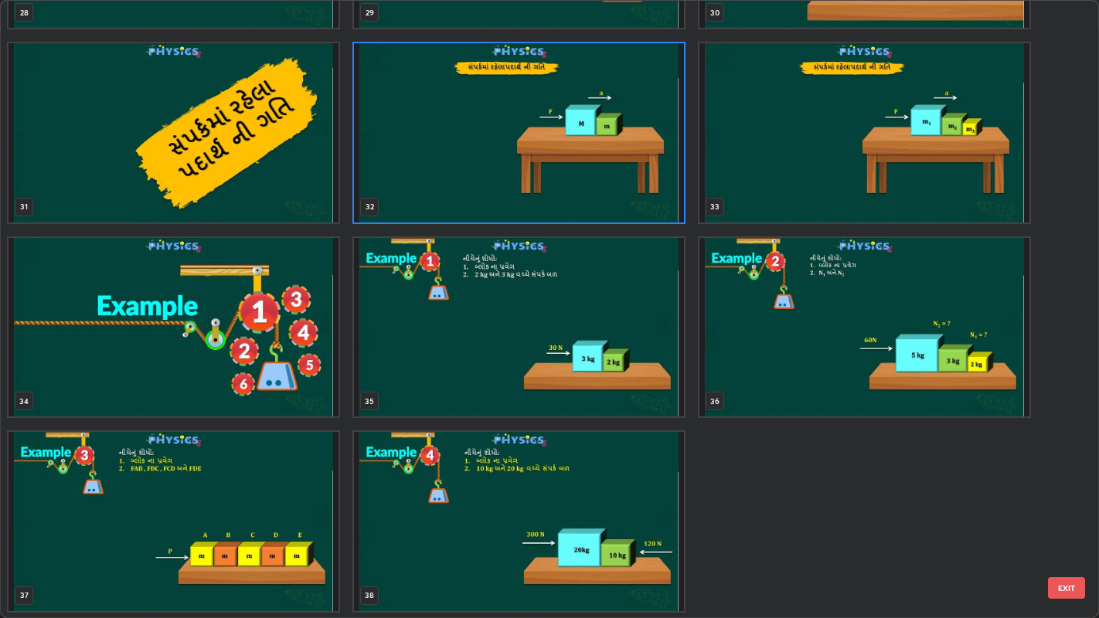
click at [421, 155] on img "grid" at bounding box center [519, 132] width 330 height 179
click at [420, 165] on img "grid" at bounding box center [519, 132] width 330 height 179
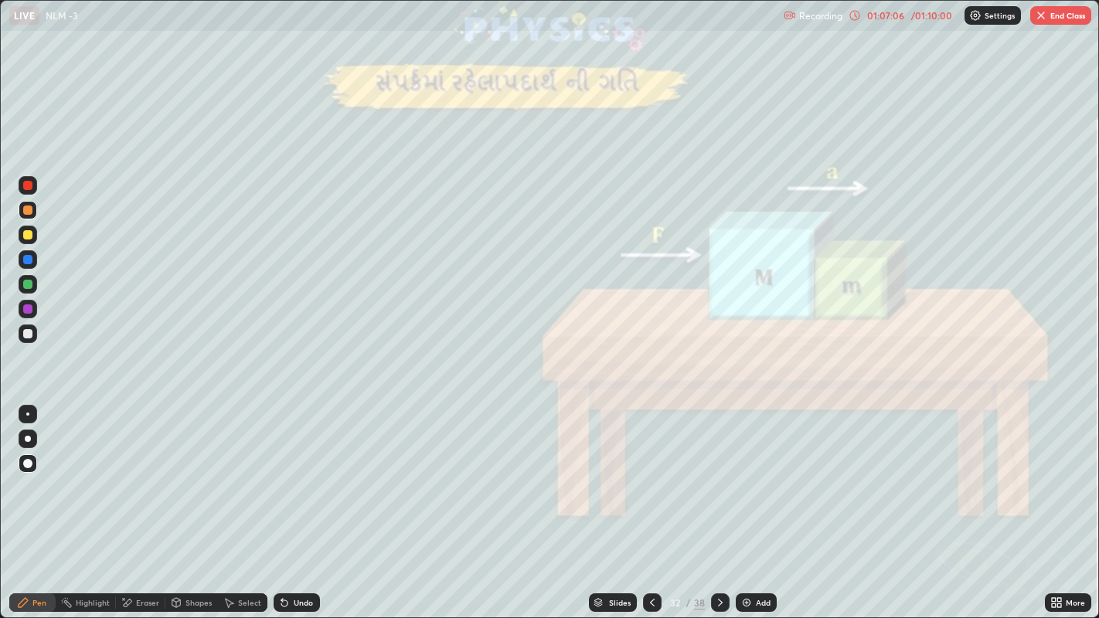
click at [1054, 16] on button "End Class" at bounding box center [1060, 15] width 61 height 19
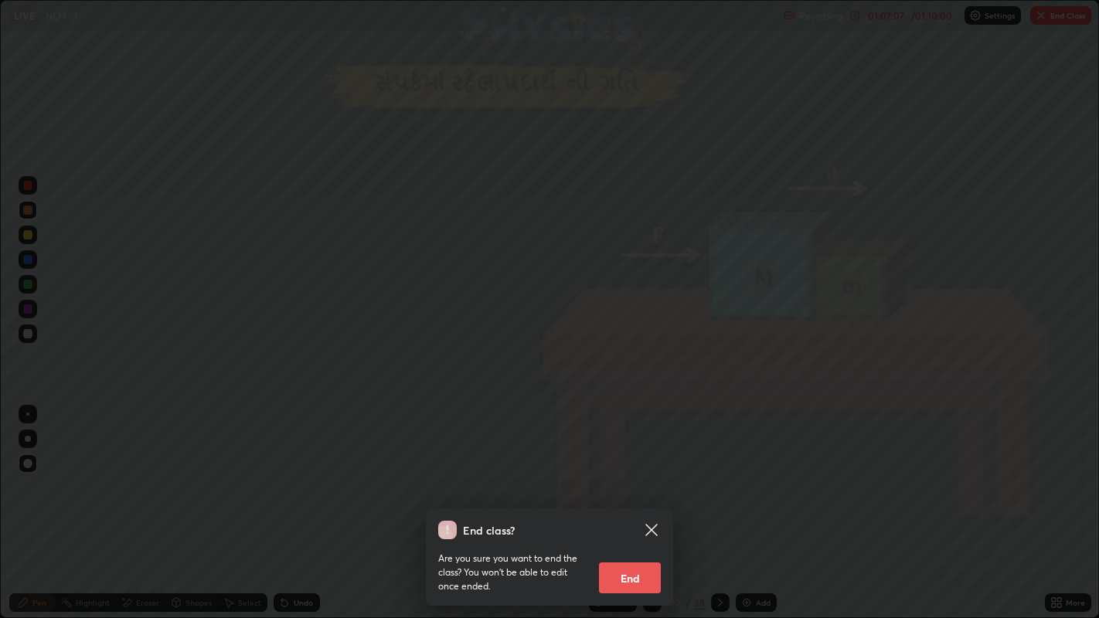
click at [631, 479] on button "End" at bounding box center [630, 578] width 62 height 31
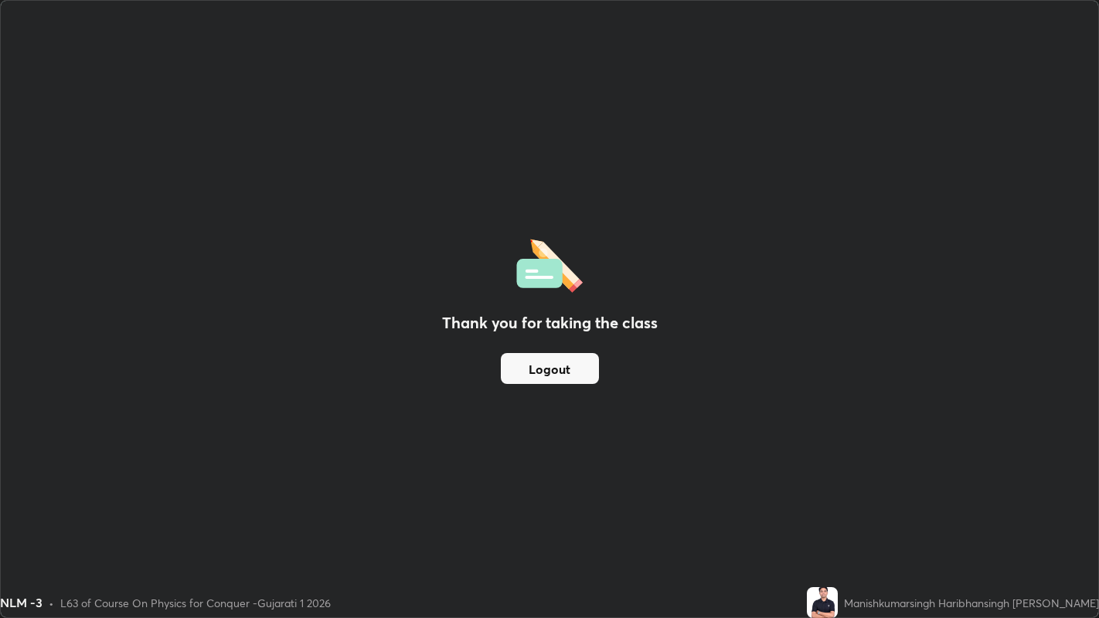
click at [560, 366] on button "Logout" at bounding box center [550, 368] width 98 height 31
